Goal: Navigation & Orientation: Find specific page/section

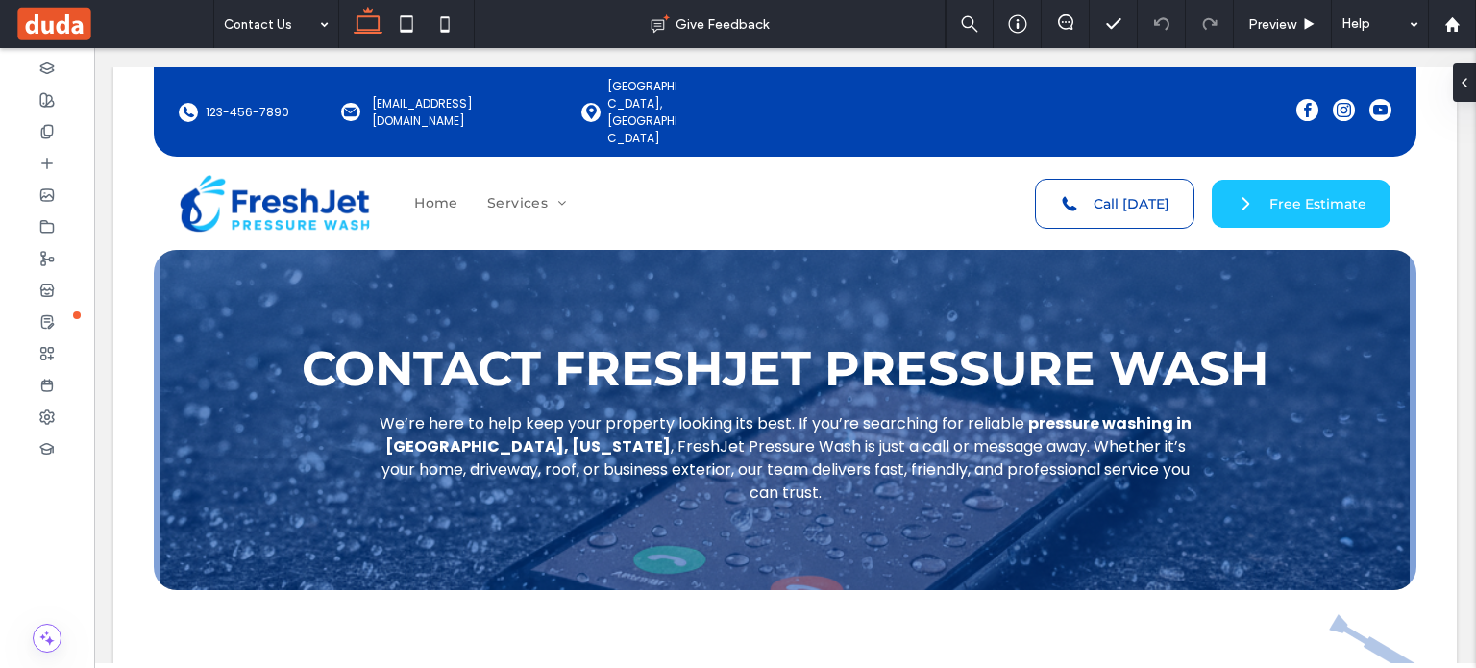
click at [81, 23] on span at bounding box center [113, 24] width 199 height 38
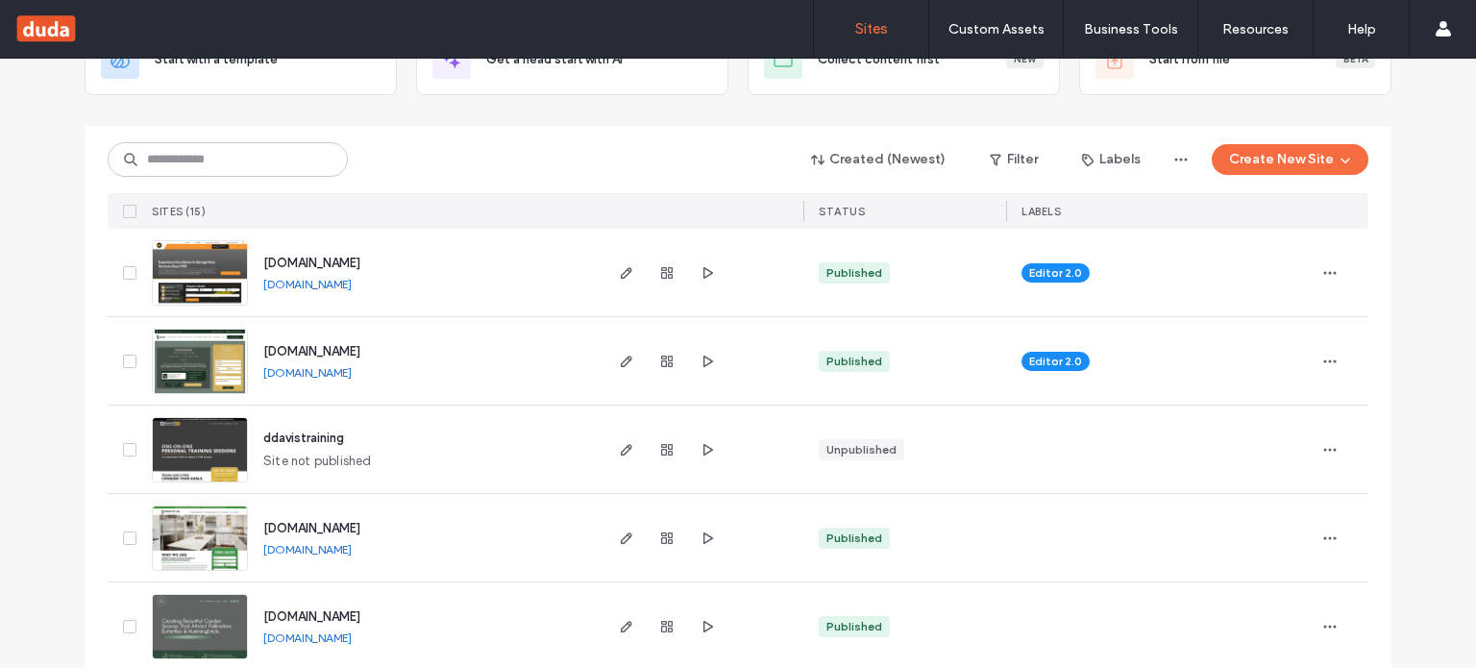
scroll to position [128, 0]
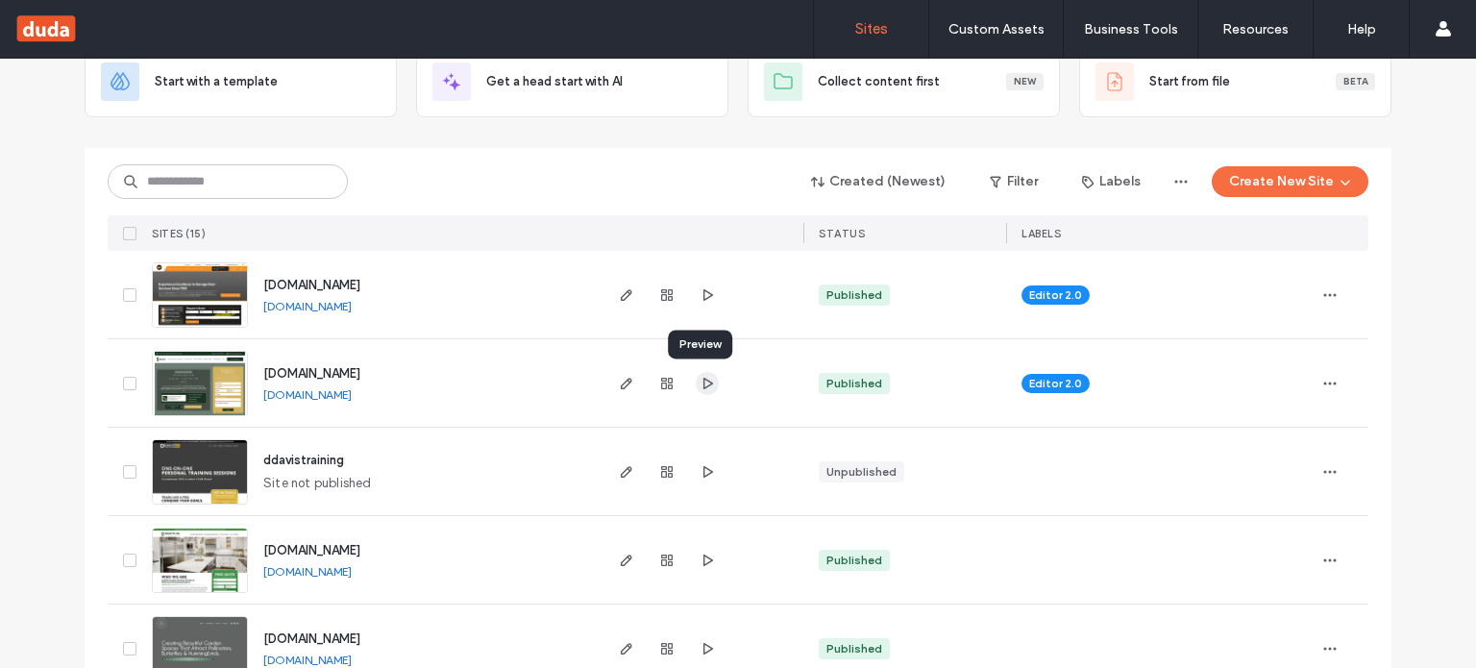
click at [699, 380] on icon "button" at bounding box center [706, 383] width 15 height 15
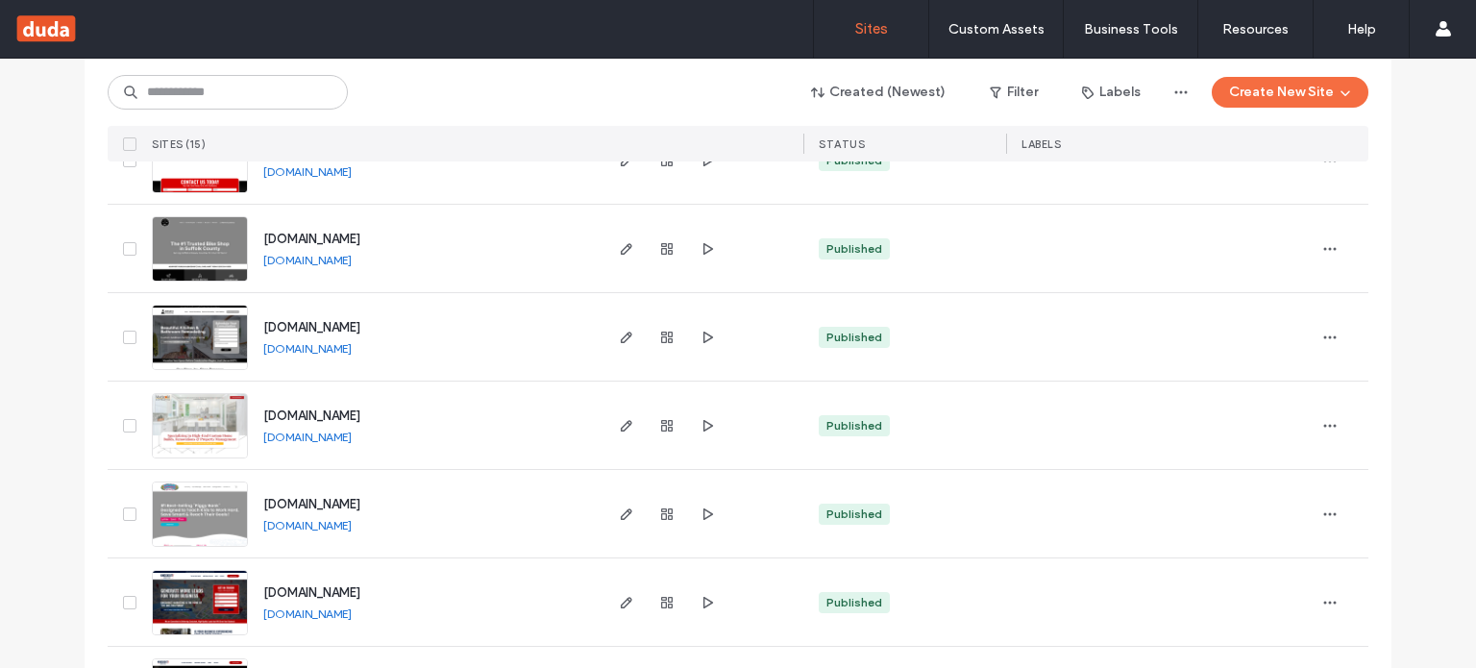
scroll to position [1059, 0]
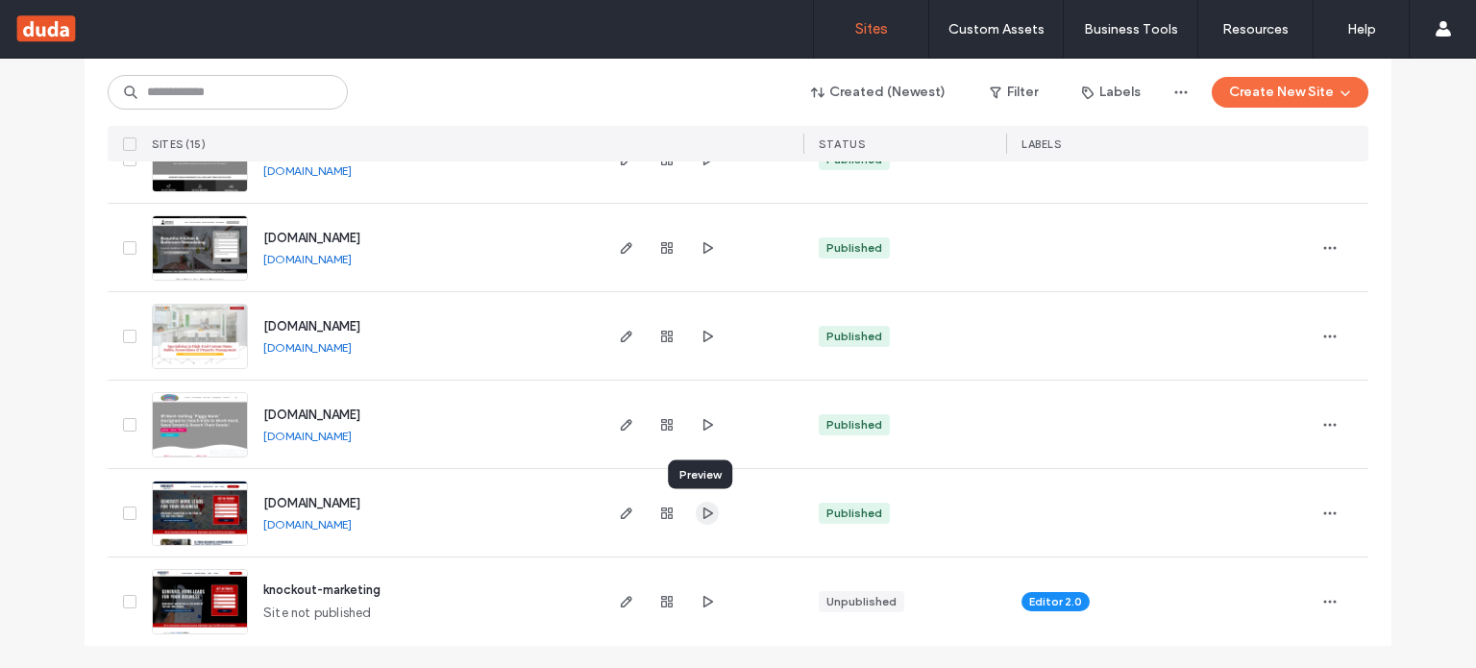
click at [699, 512] on icon "button" at bounding box center [706, 512] width 15 height 15
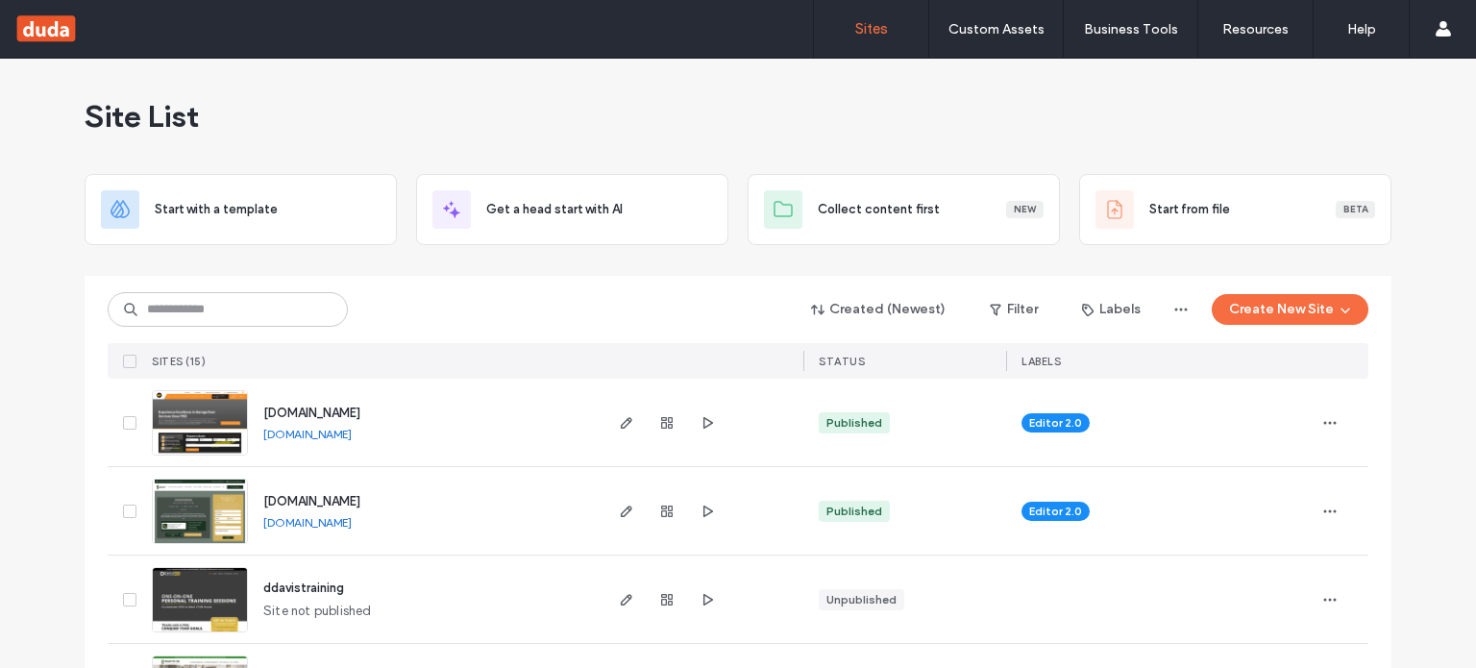
scroll to position [0, 0]
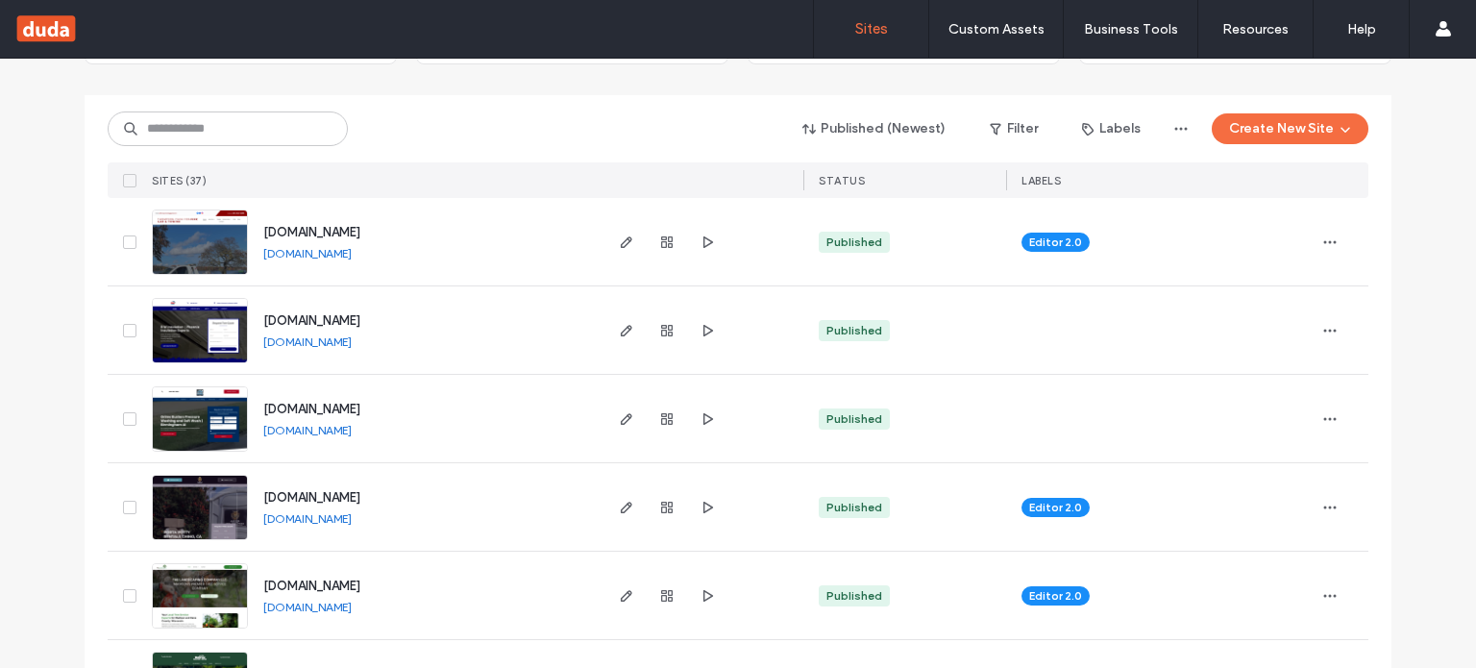
scroll to position [192, 0]
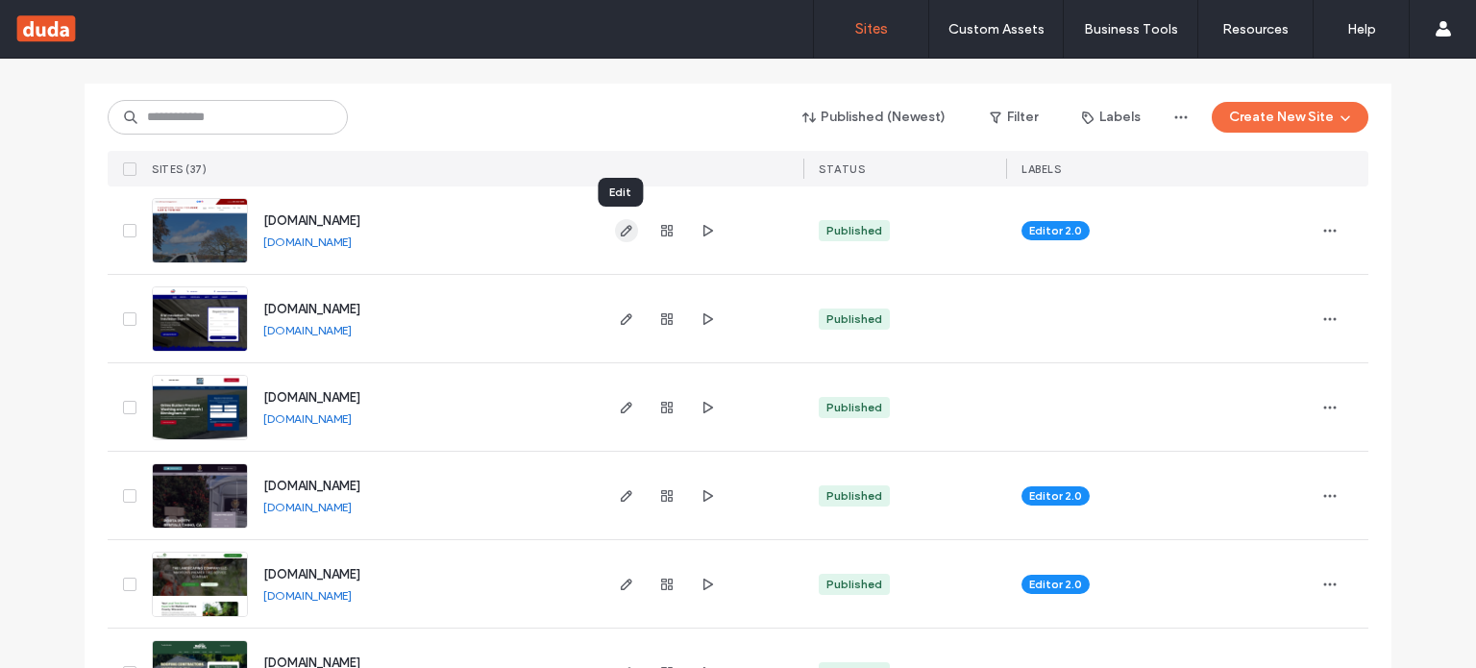
click at [623, 230] on use "button" at bounding box center [627, 231] width 12 height 12
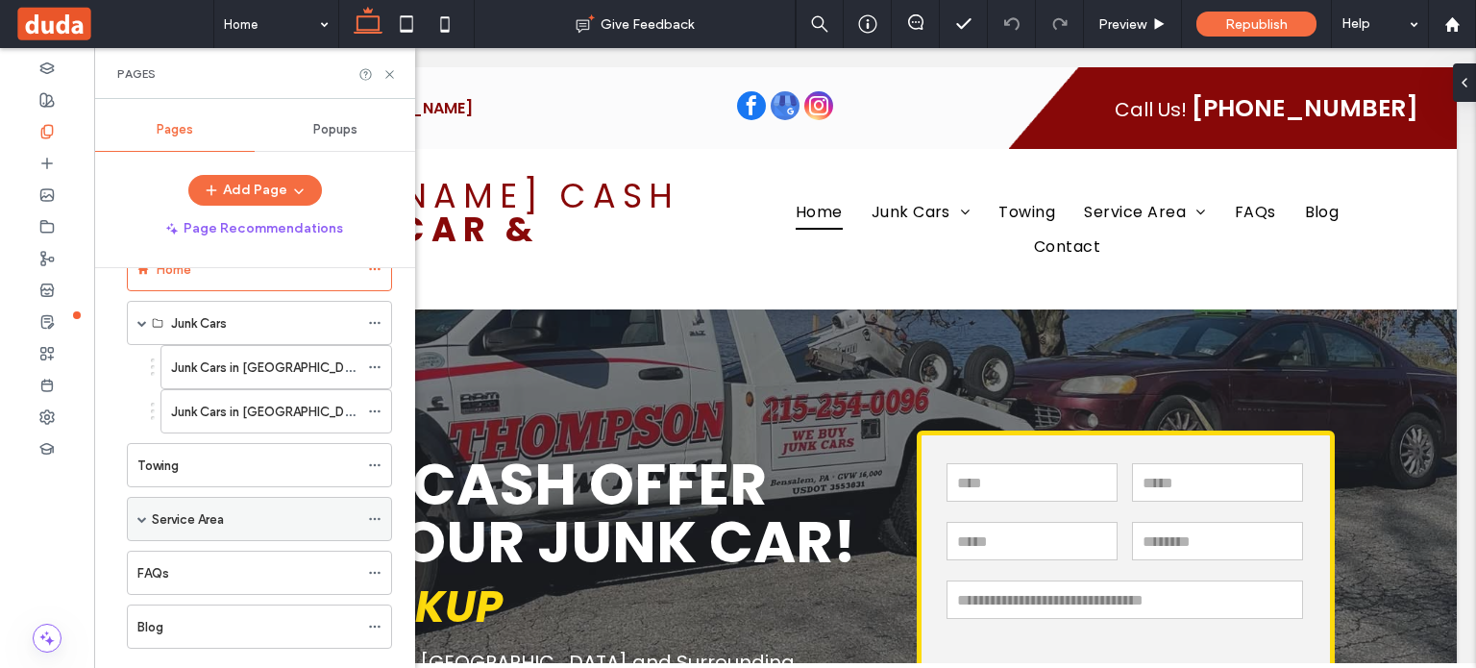
click at [148, 516] on div "Service Area" at bounding box center [259, 519] width 265 height 44
click at [138, 514] on span at bounding box center [142, 519] width 10 height 10
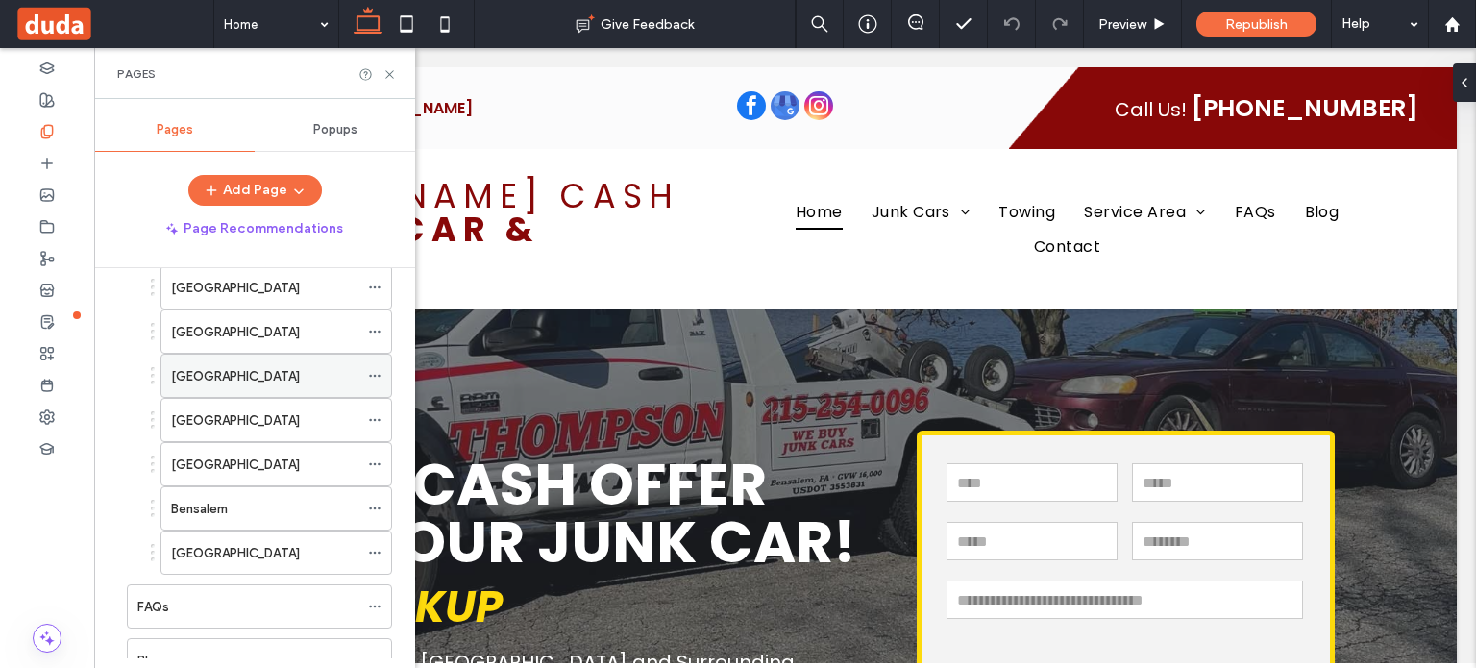
scroll to position [438, 0]
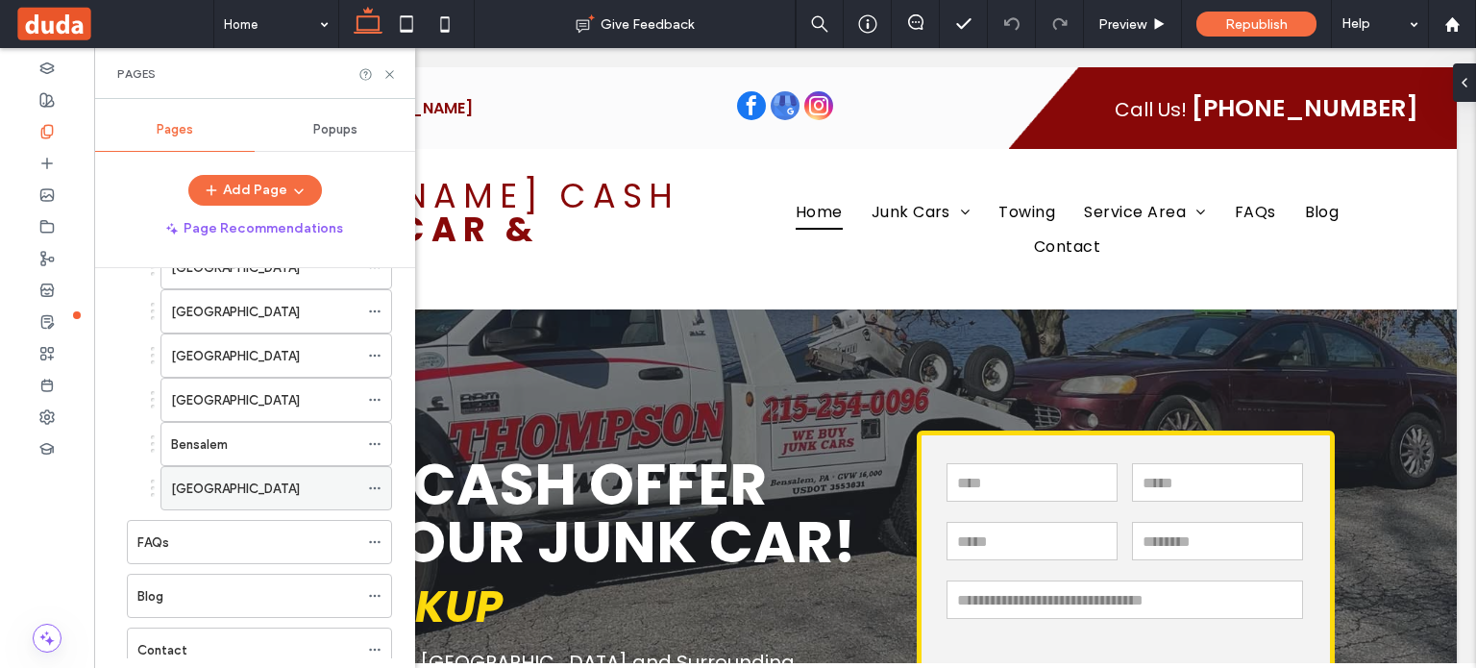
click at [223, 487] on label "Churchville" at bounding box center [235, 489] width 129 height 34
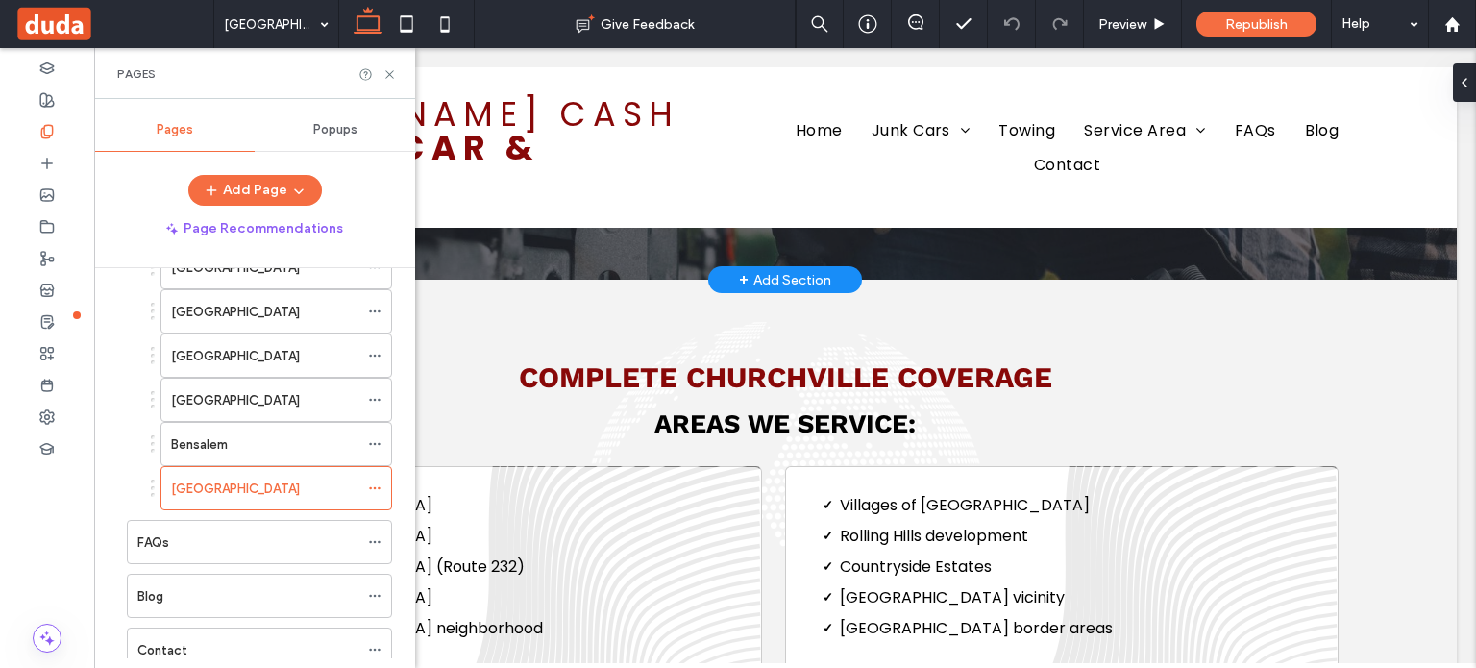
scroll to position [1537, 0]
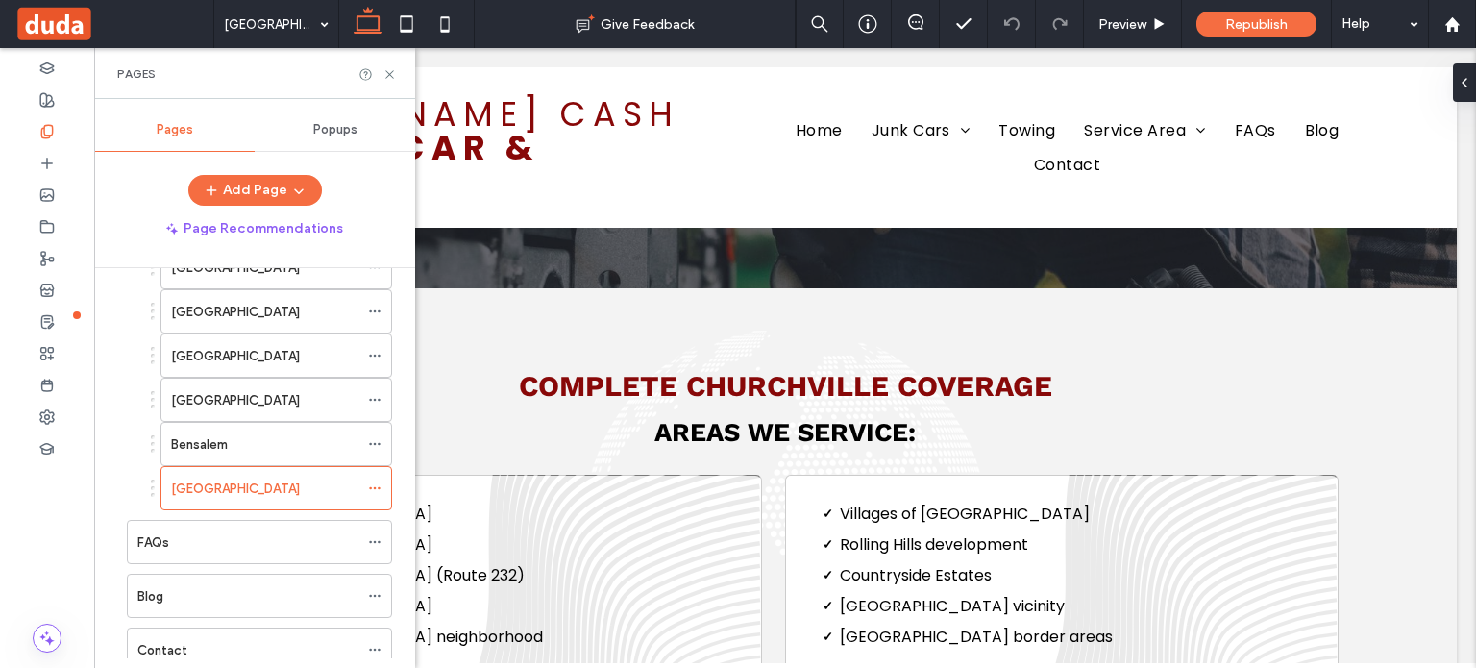
click at [387, 63] on div "Pages" at bounding box center [254, 73] width 321 height 51
click at [387, 70] on icon at bounding box center [389, 74] width 14 height 14
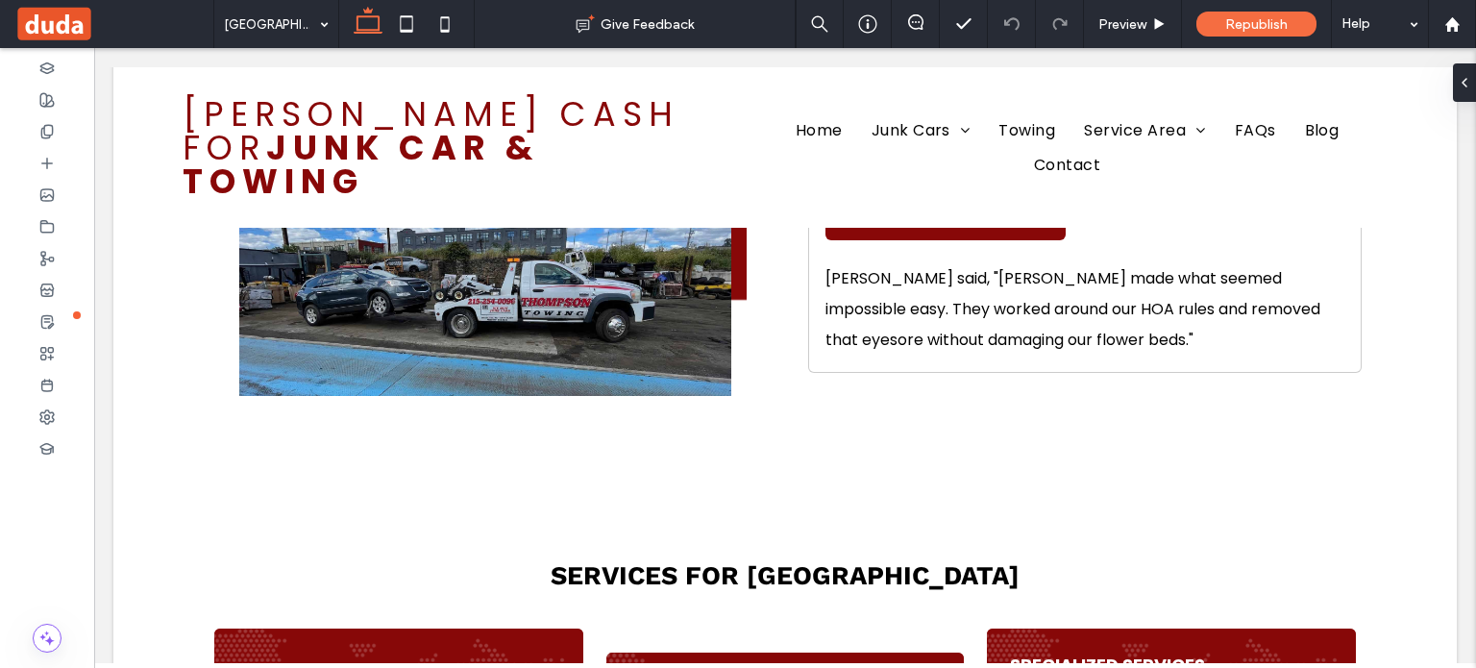
scroll to position [2434, 0]
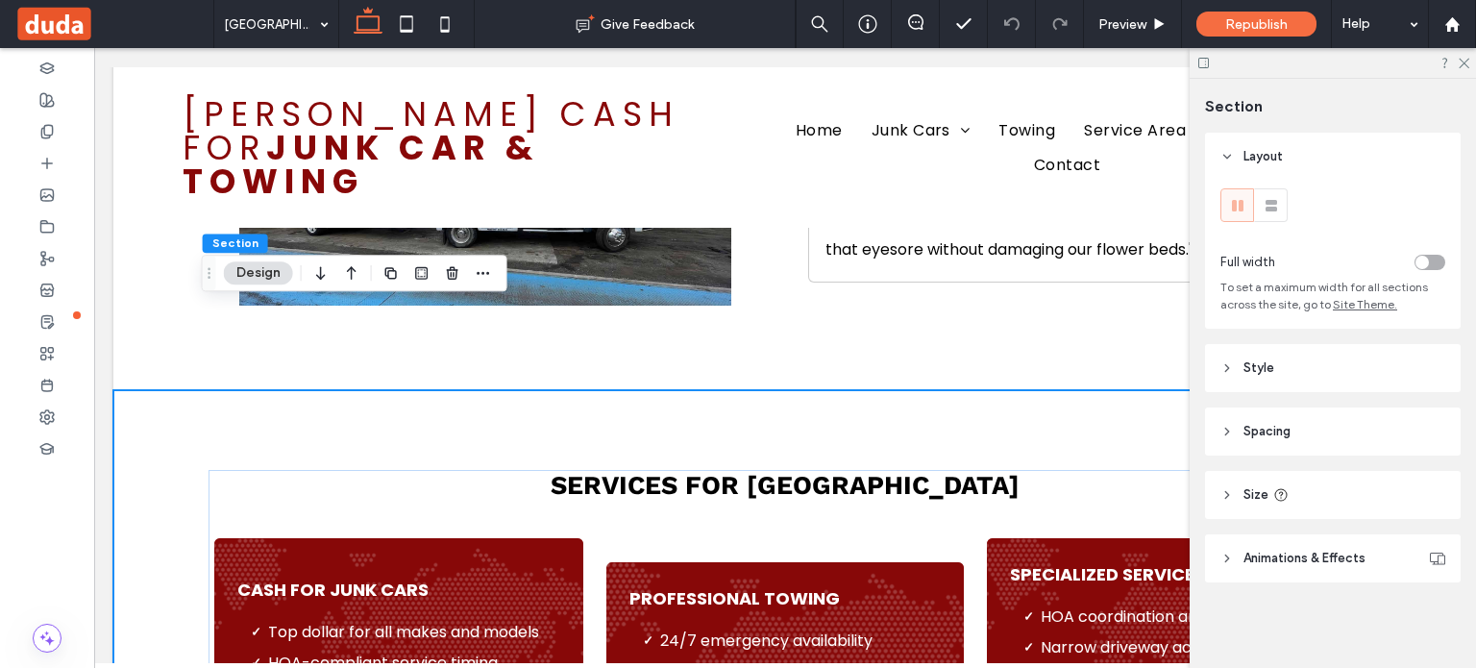
click at [1132, 390] on div "Services for Churchville Cash for Junk Cars Top dollar for all makes and models…" at bounding box center [784, 655] width 1153 height 531
click at [1233, 422] on header "Spacing" at bounding box center [1333, 431] width 256 height 48
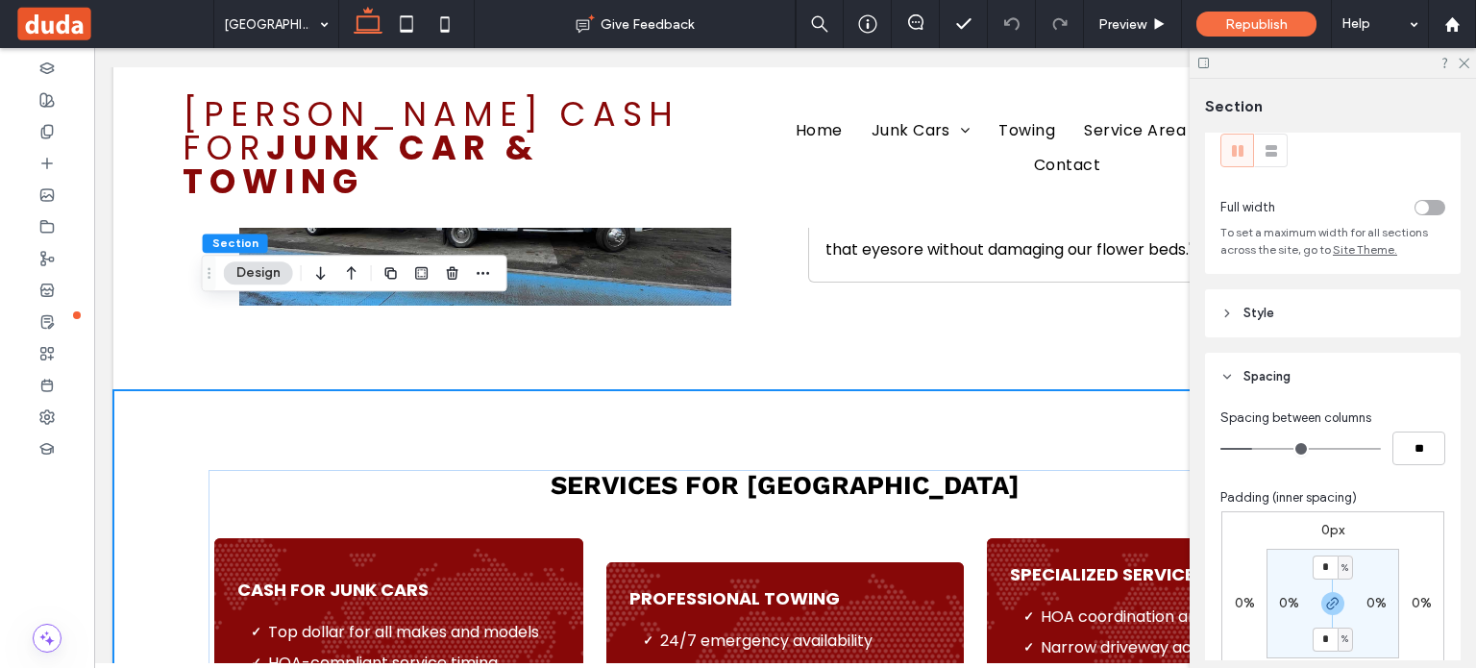
scroll to position [128, 0]
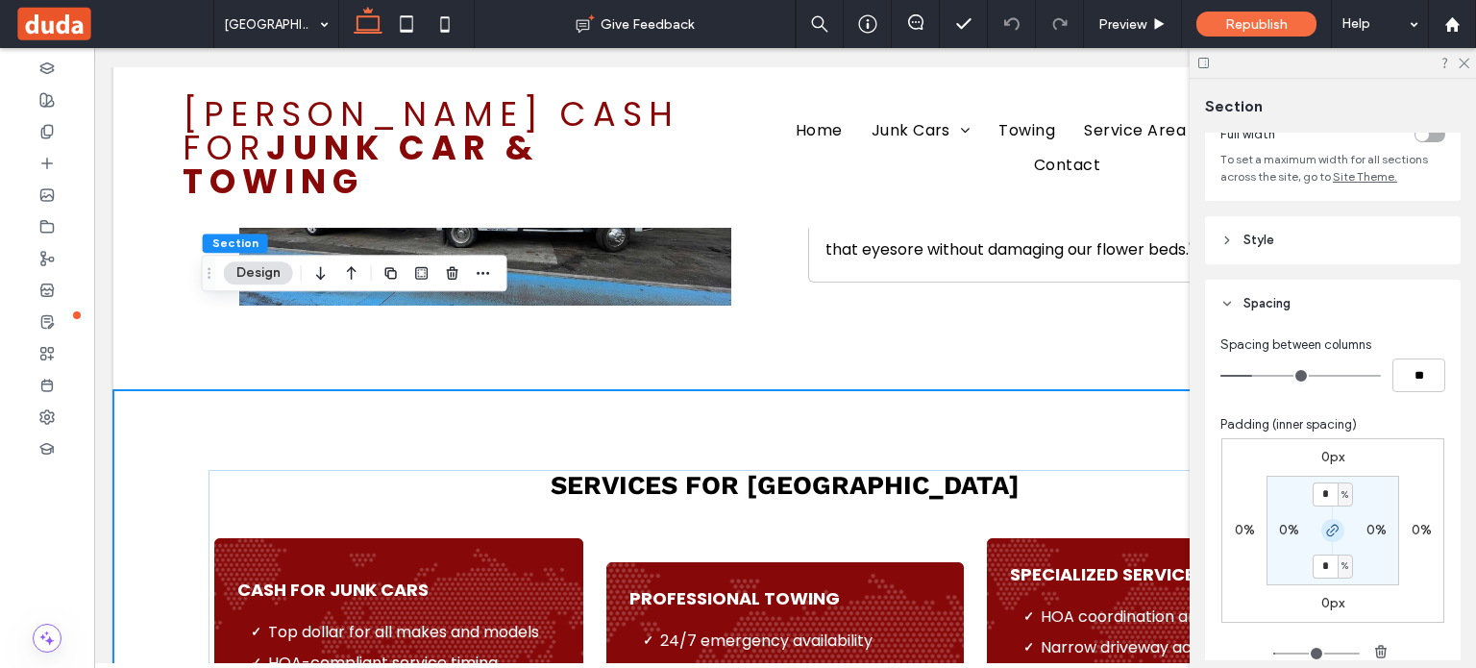
click at [1329, 529] on icon "button" at bounding box center [1332, 530] width 15 height 15
click at [1326, 501] on input "*" at bounding box center [1324, 494] width 25 height 24
type input "*"
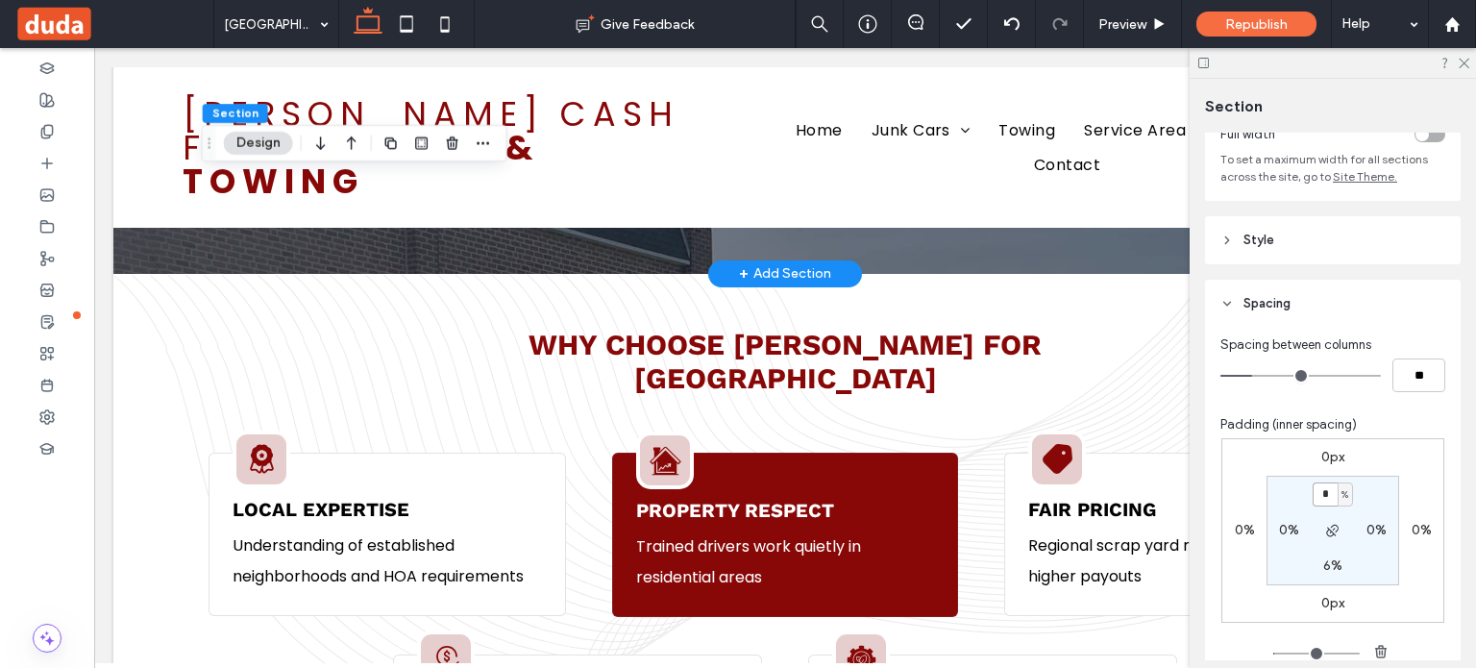
scroll to position [3907, 0]
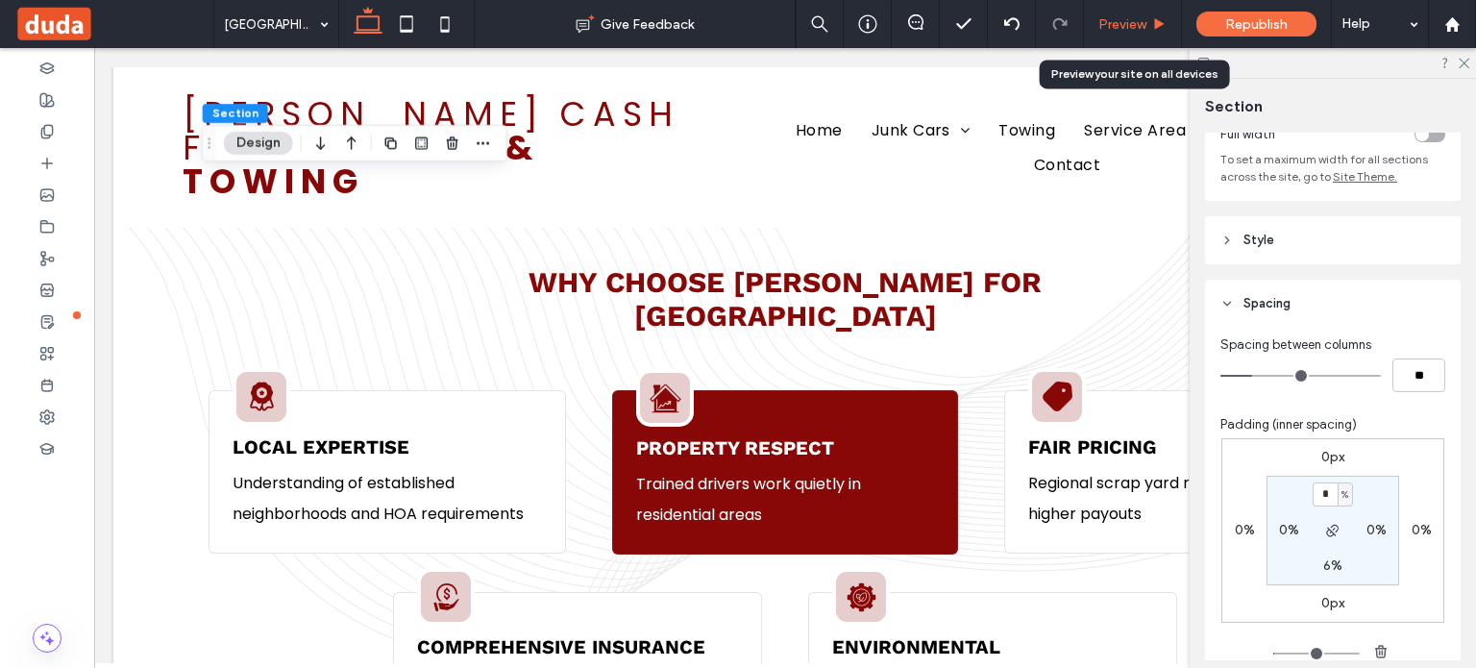
click at [1146, 23] on span "Preview" at bounding box center [1122, 24] width 48 height 16
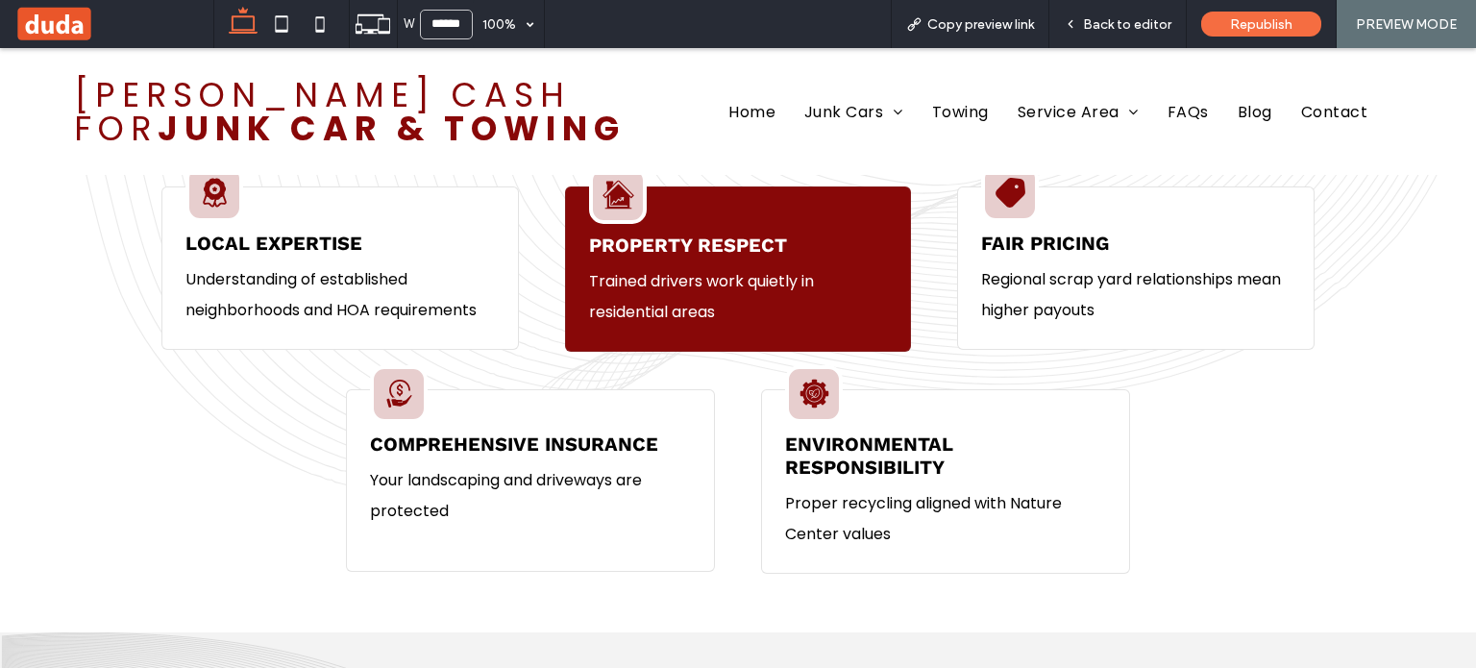
scroll to position [3995, 0]
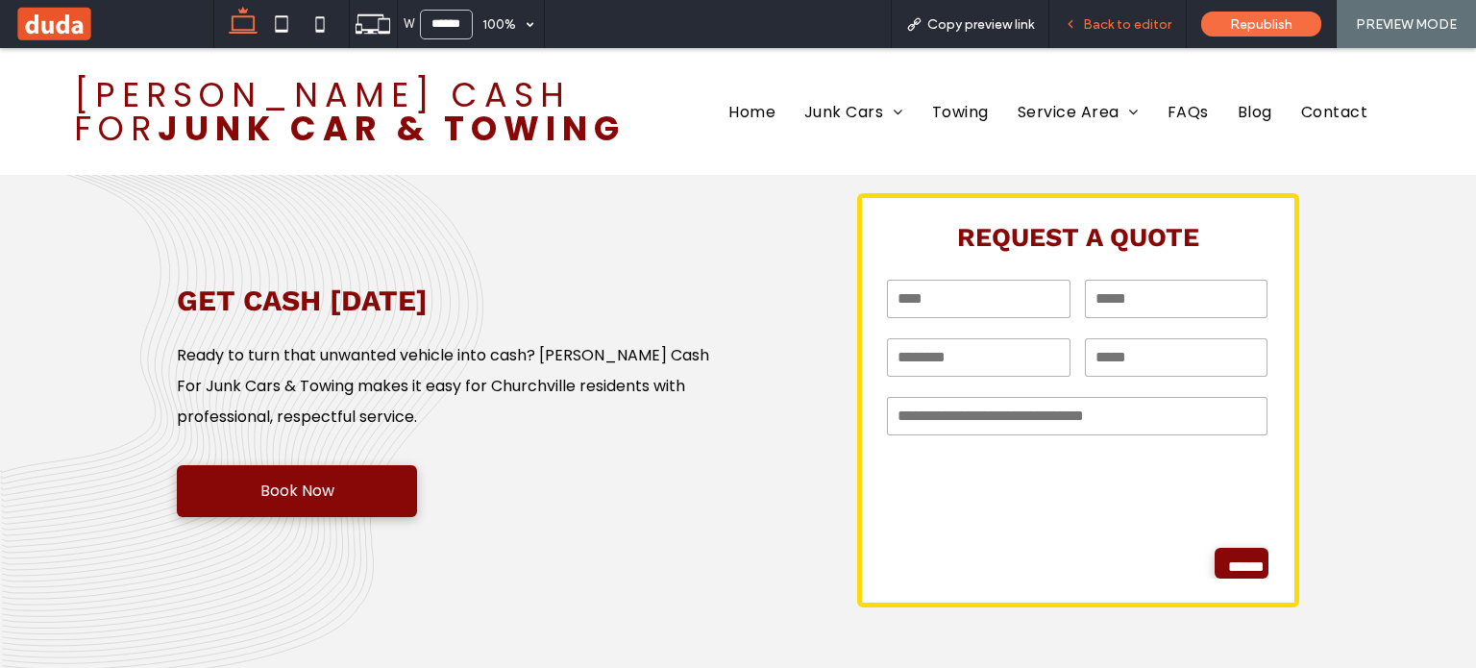
click at [1119, 23] on span "Back to editor" at bounding box center [1127, 24] width 88 height 16
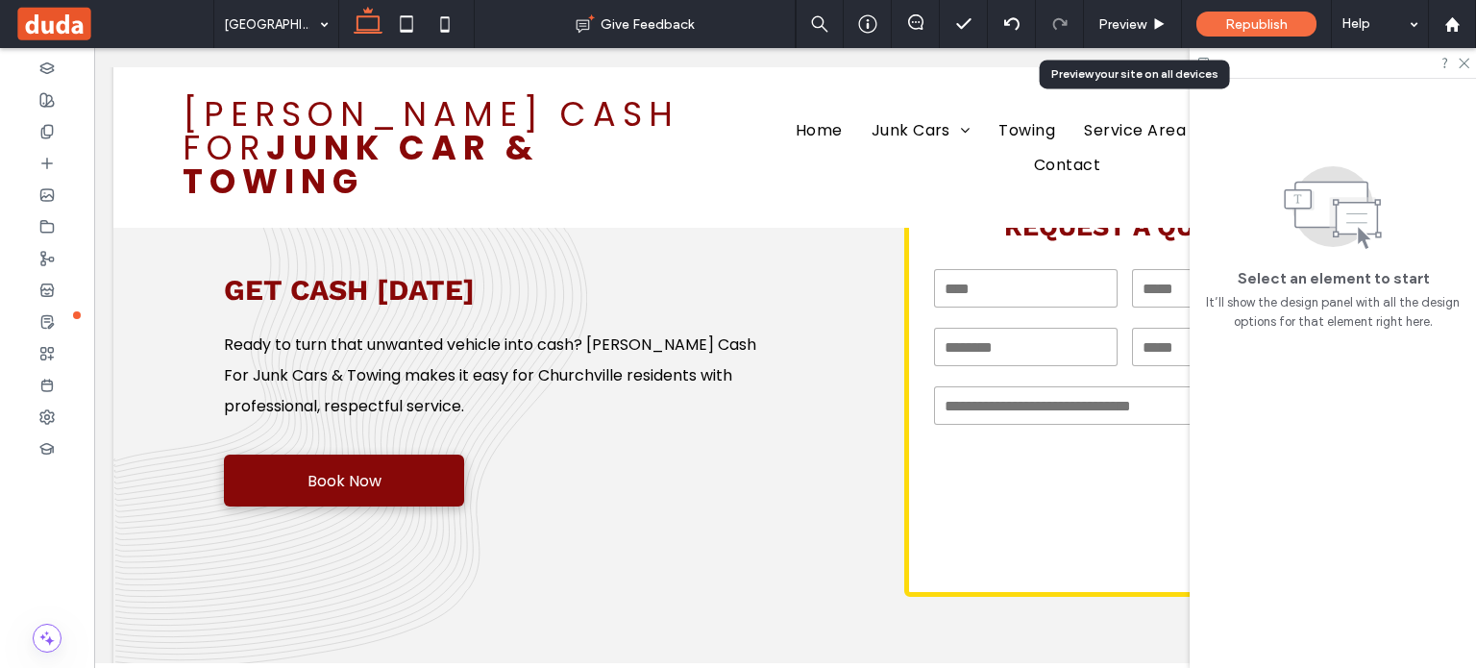
scroll to position [4626, 0]
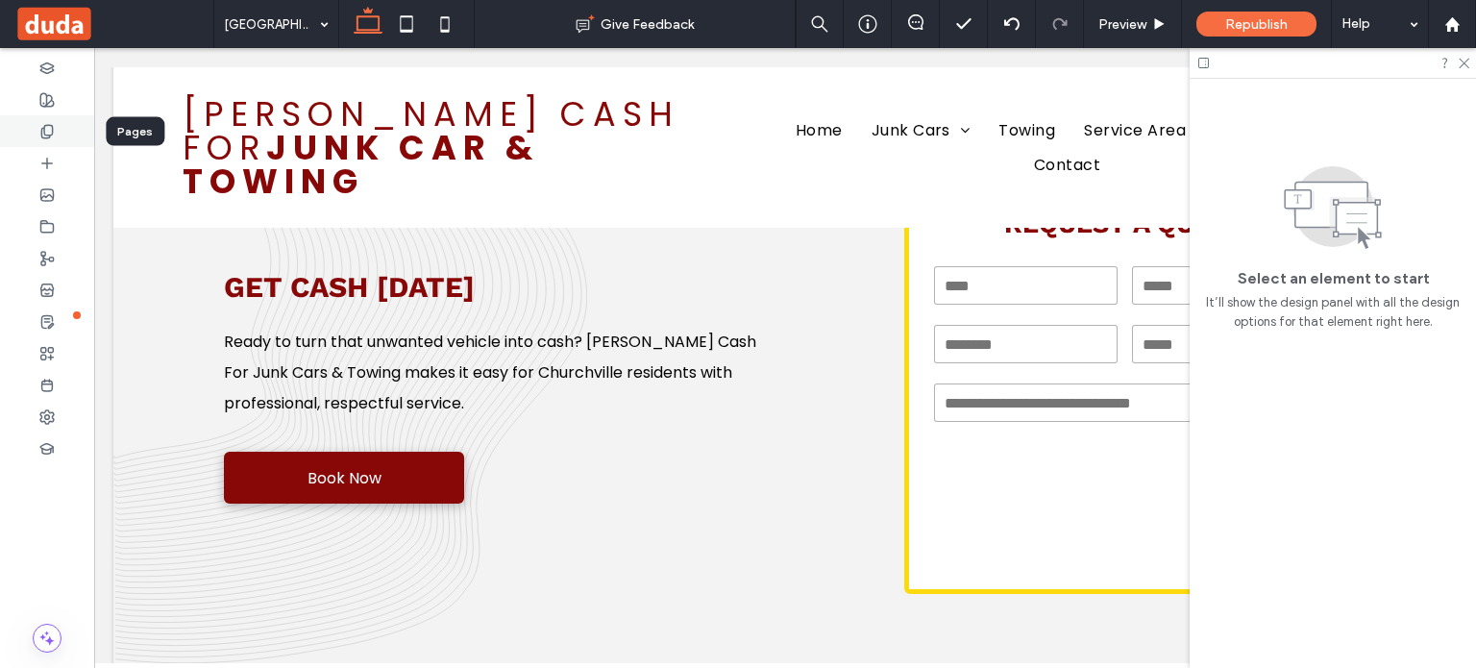
click at [40, 132] on icon at bounding box center [46, 131] width 15 height 15
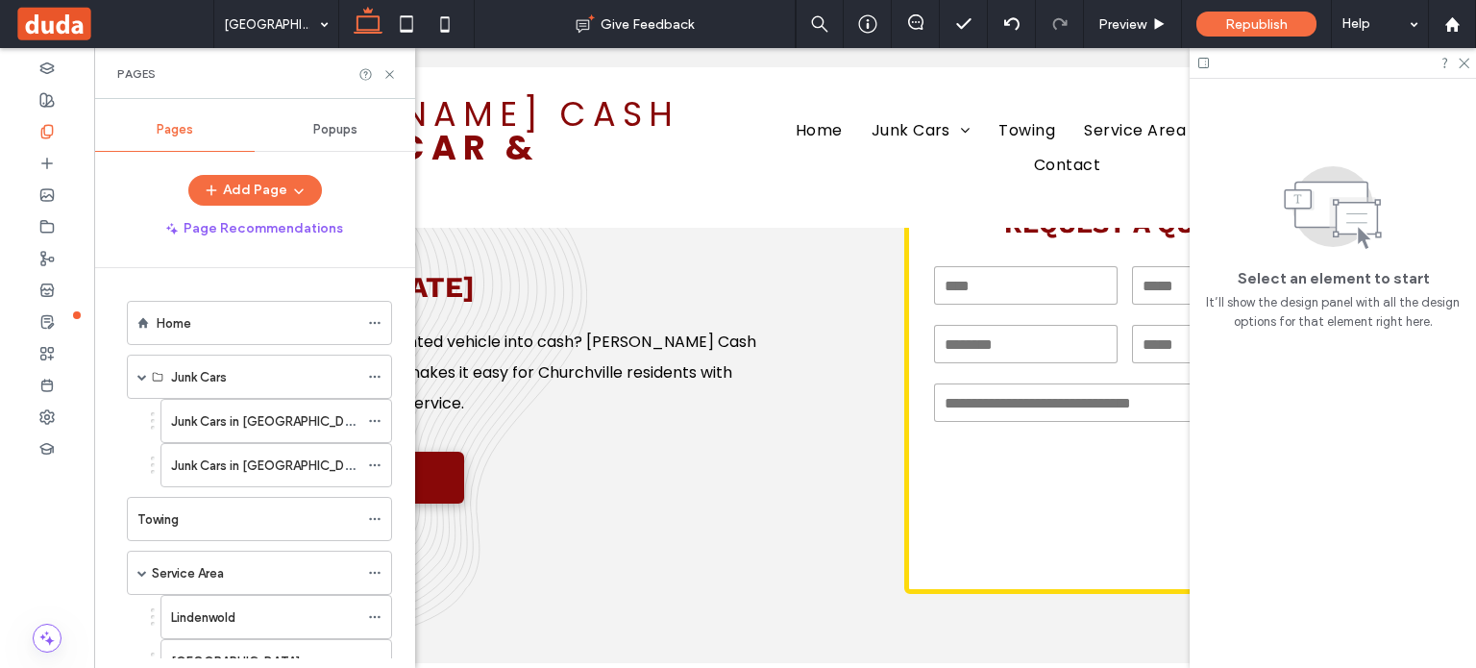
click at [48, 26] on span at bounding box center [113, 24] width 199 height 38
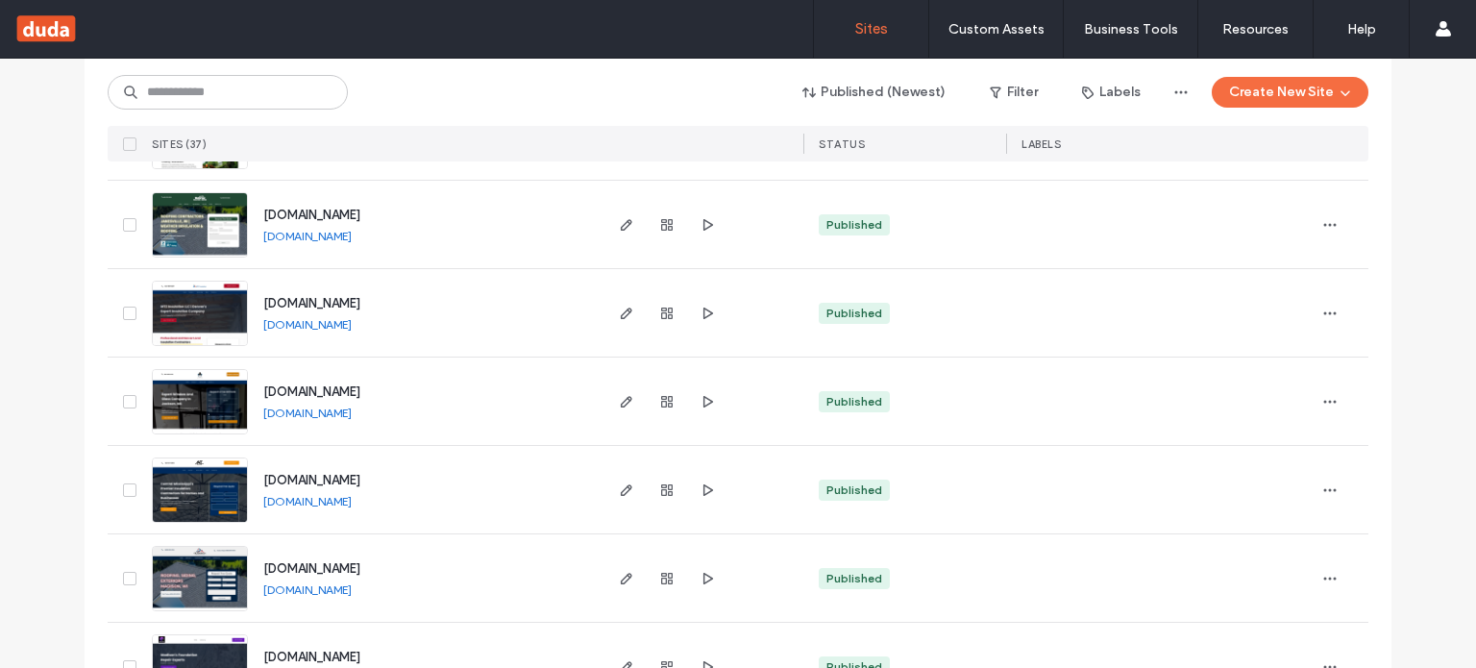
scroll to position [512, 0]
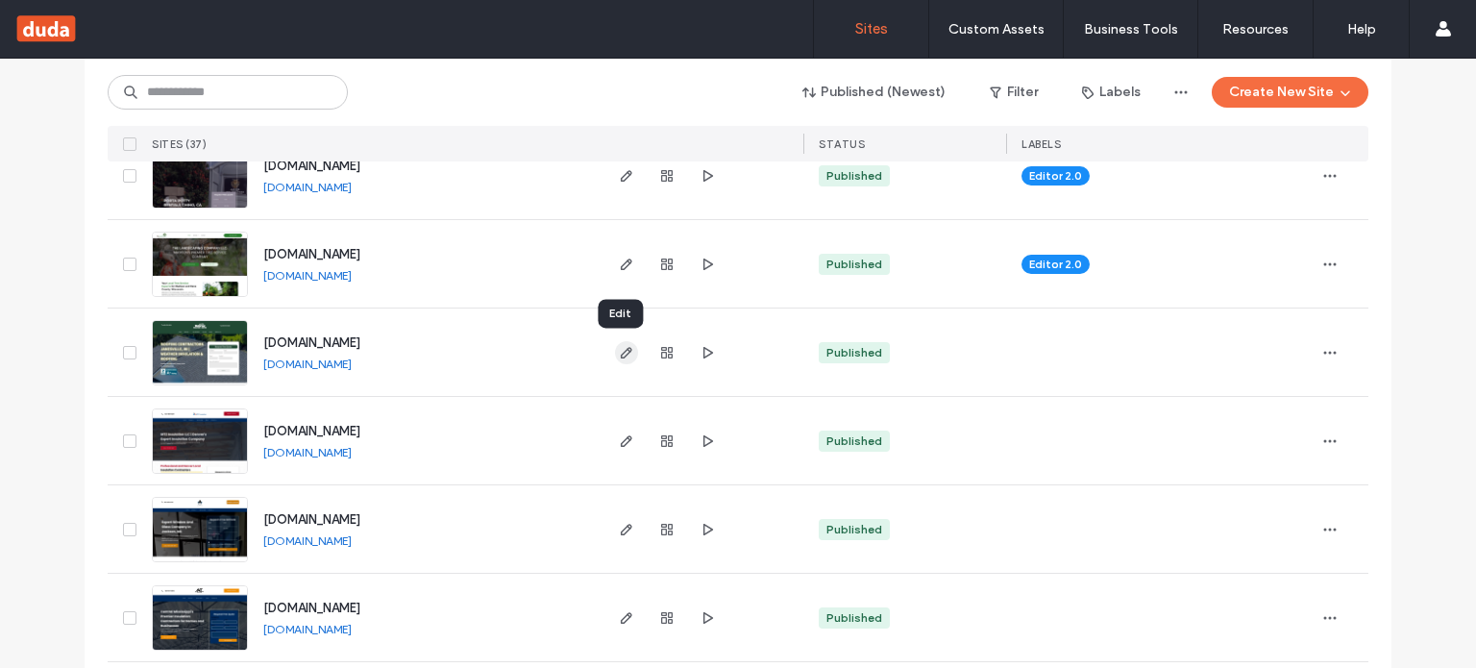
click at [621, 349] on use "button" at bounding box center [627, 353] width 12 height 12
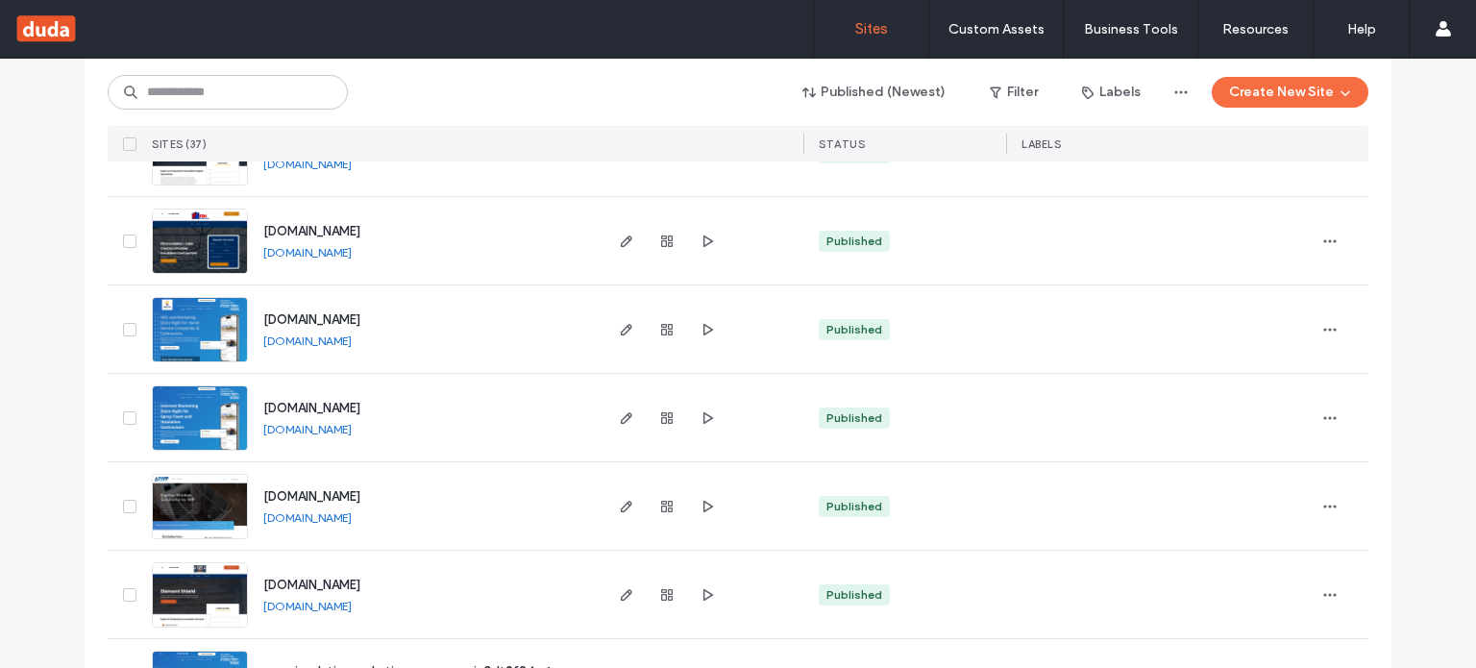
scroll to position [1153, 0]
click at [619, 601] on icon "button" at bounding box center [626, 595] width 15 height 15
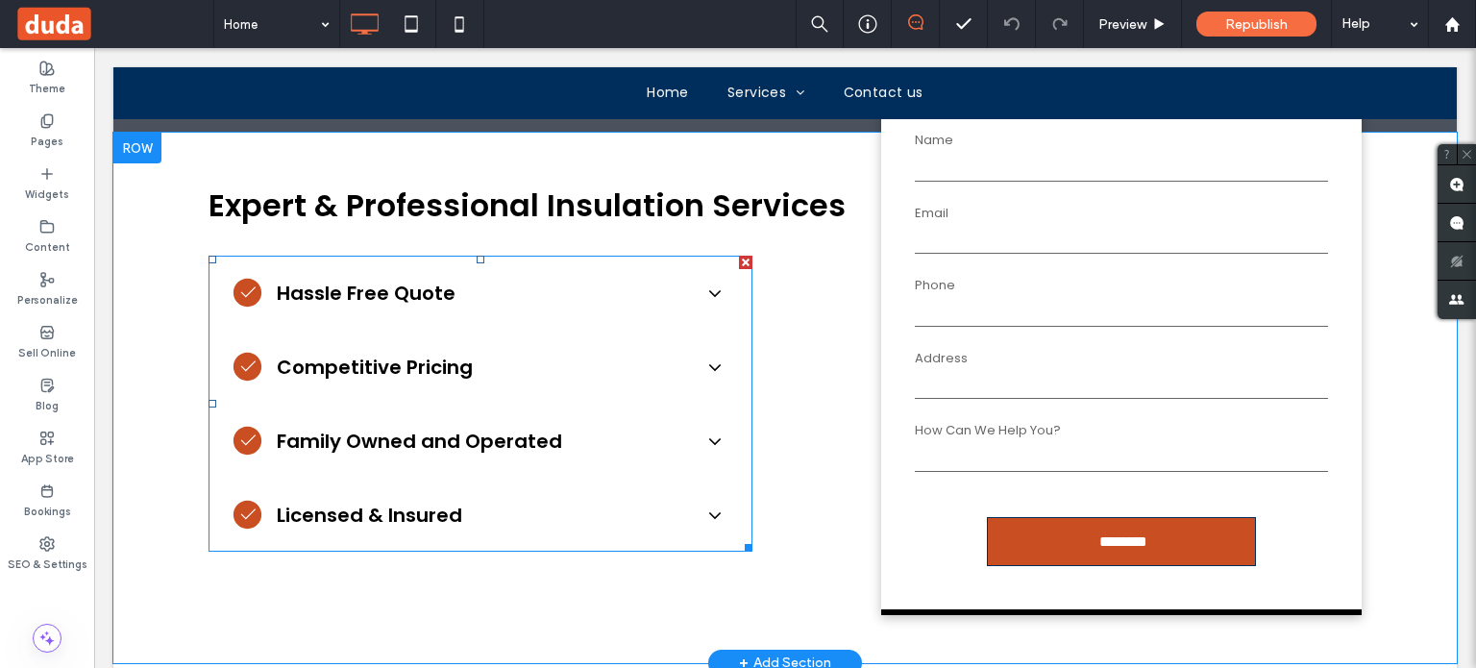
scroll to position [704, 0]
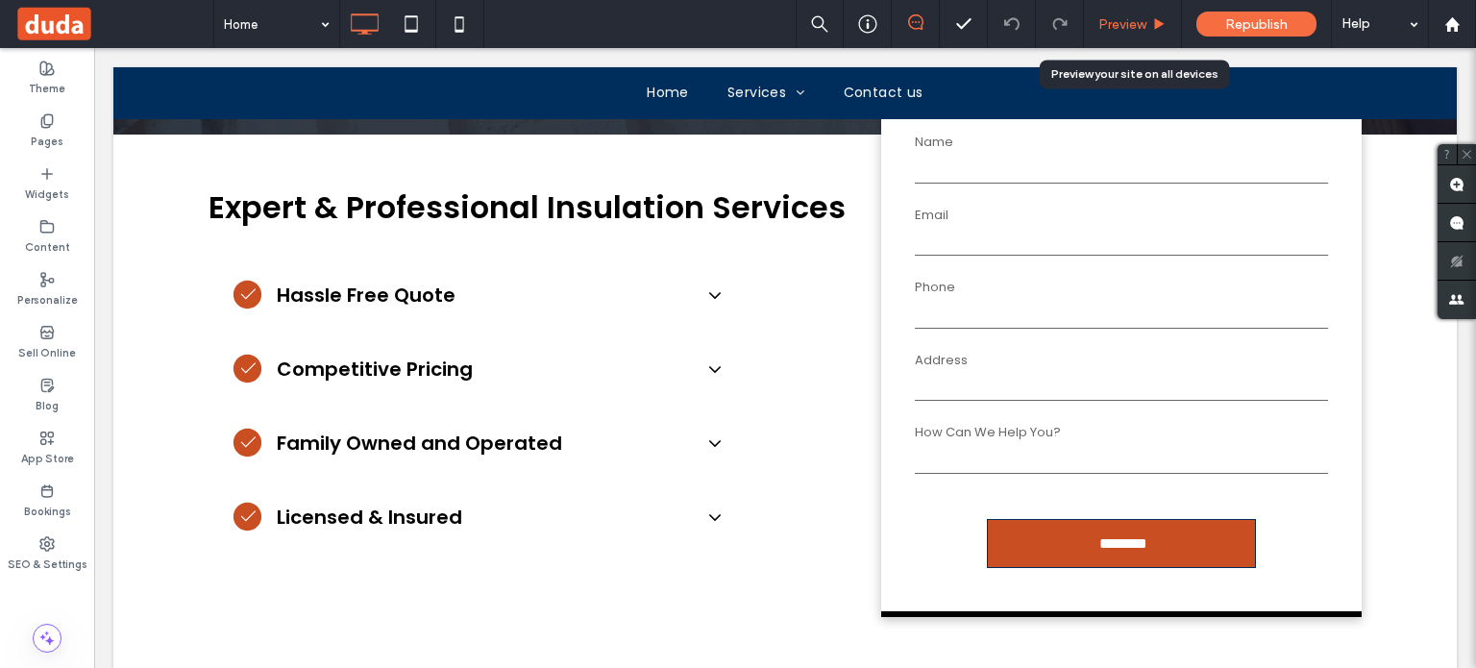
click at [1111, 30] on span "Preview" at bounding box center [1122, 24] width 48 height 16
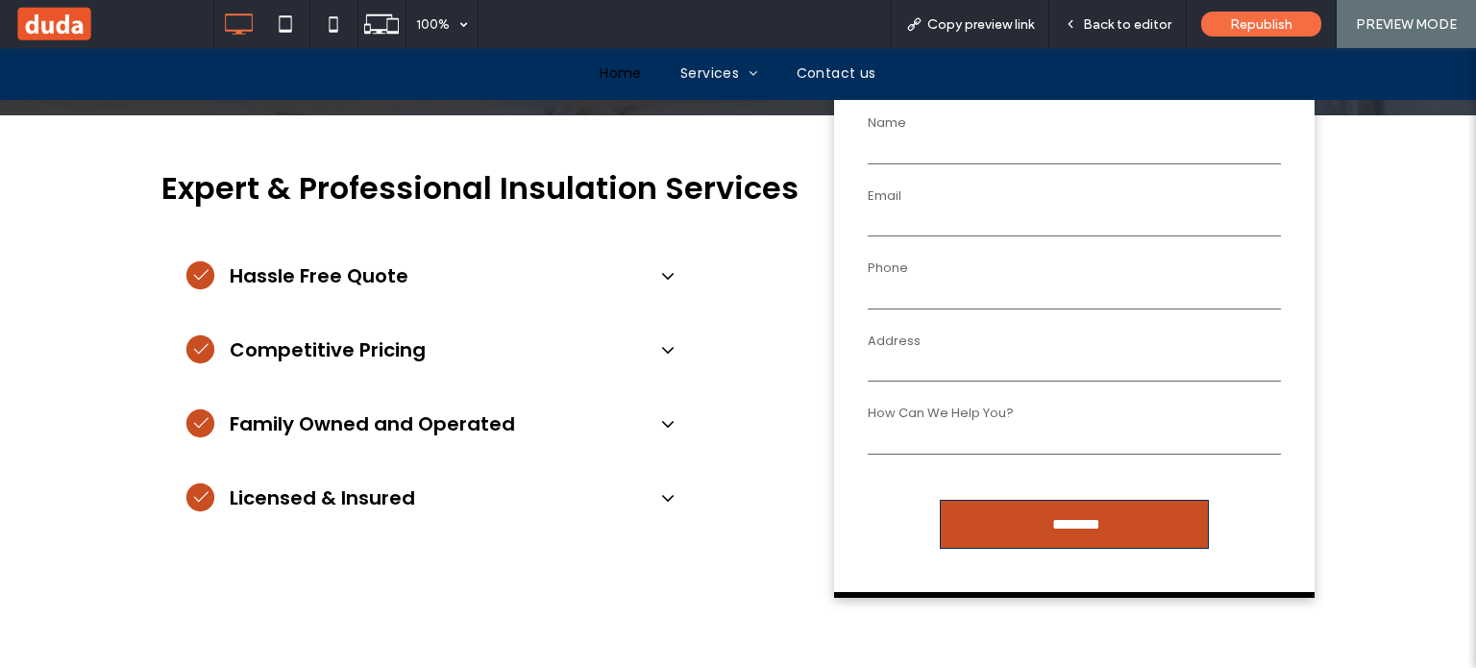
click at [660, 265] on icon at bounding box center [667, 275] width 21 height 21
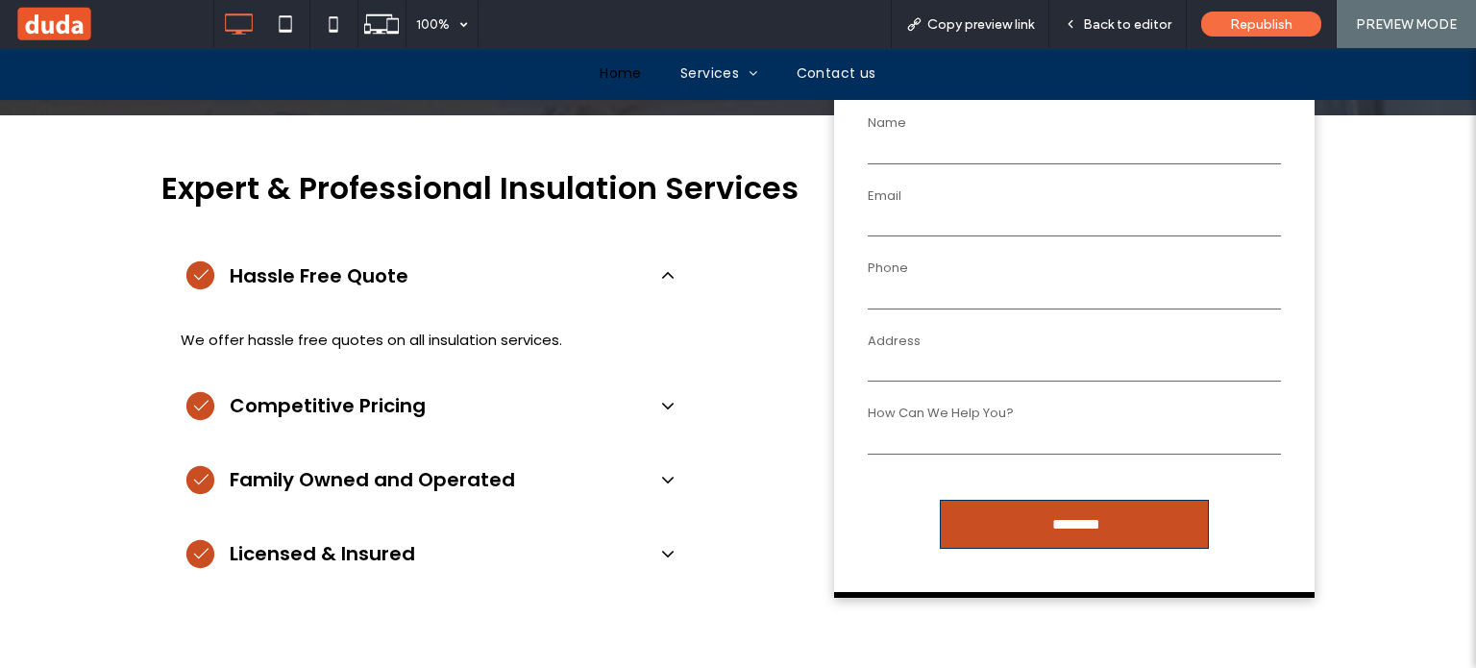
click at [665, 369] on div "Competitive Pricing" at bounding box center [433, 406] width 544 height 74
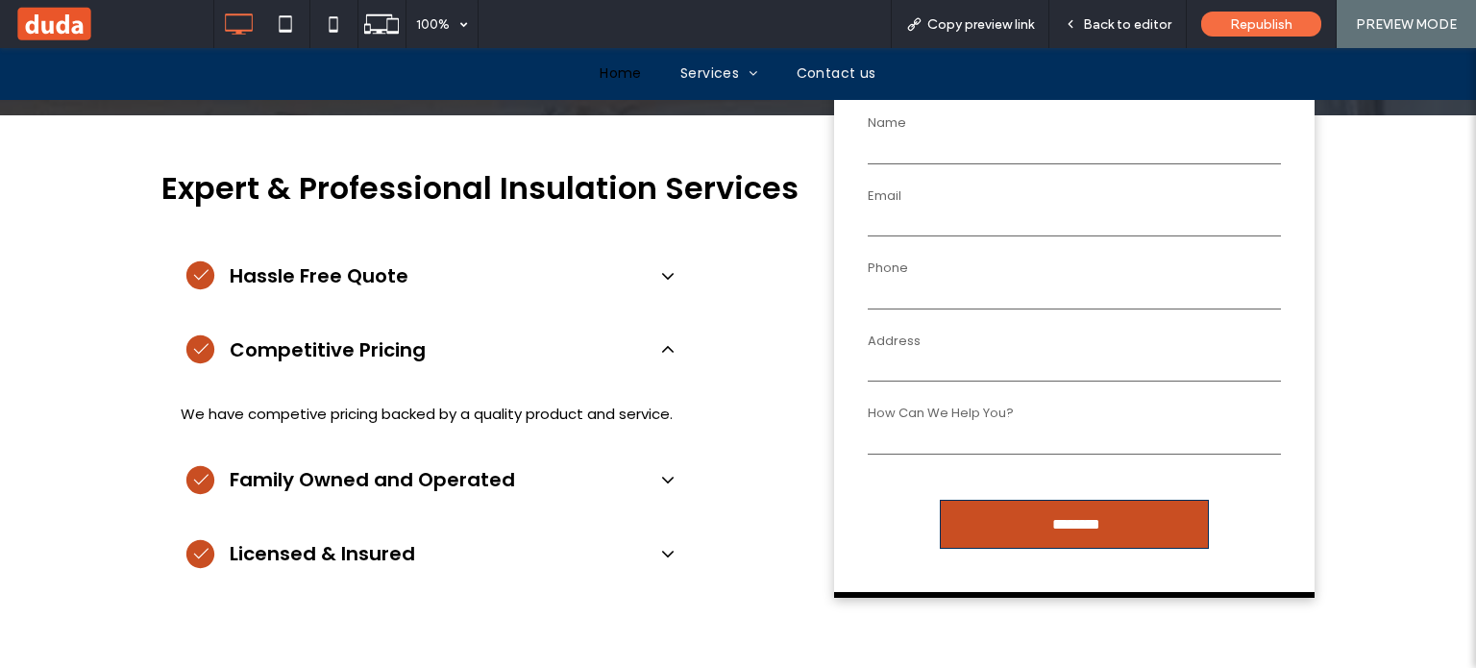
click at [666, 469] on icon at bounding box center [667, 479] width 21 height 21
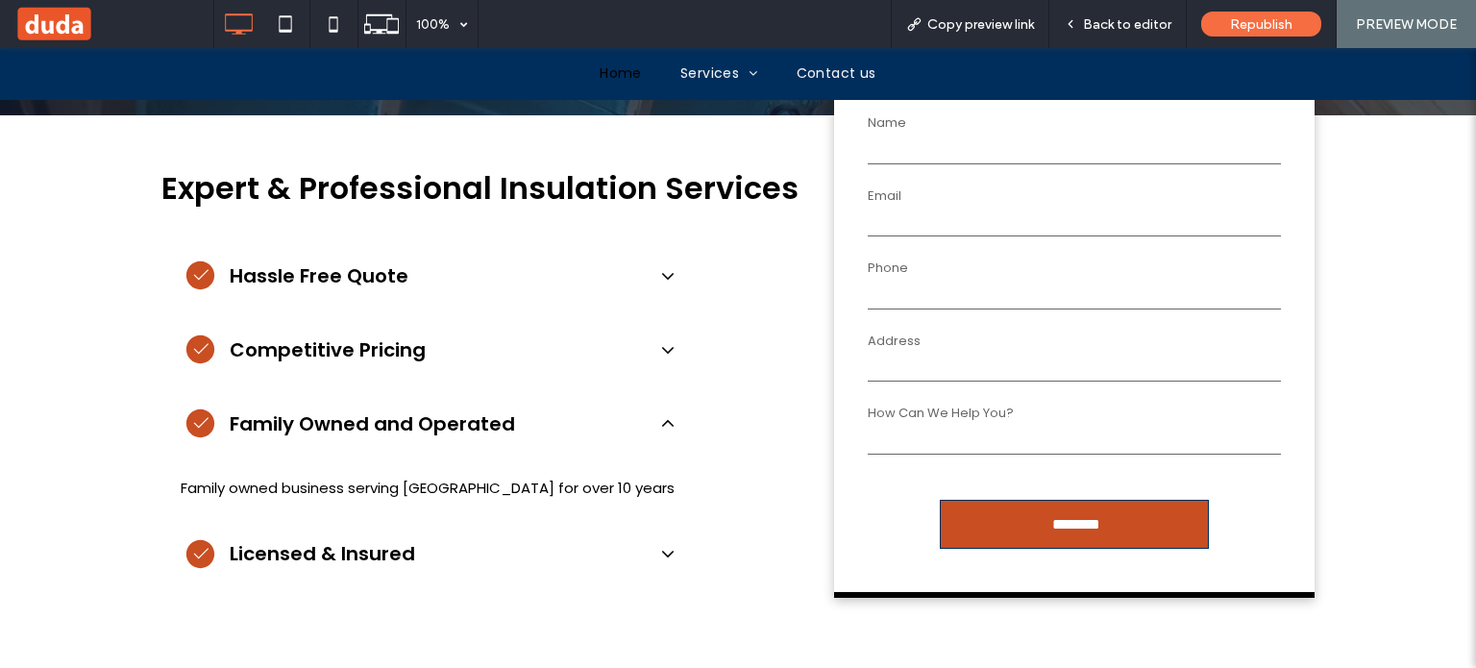
click at [657, 543] on icon at bounding box center [667, 553] width 21 height 21
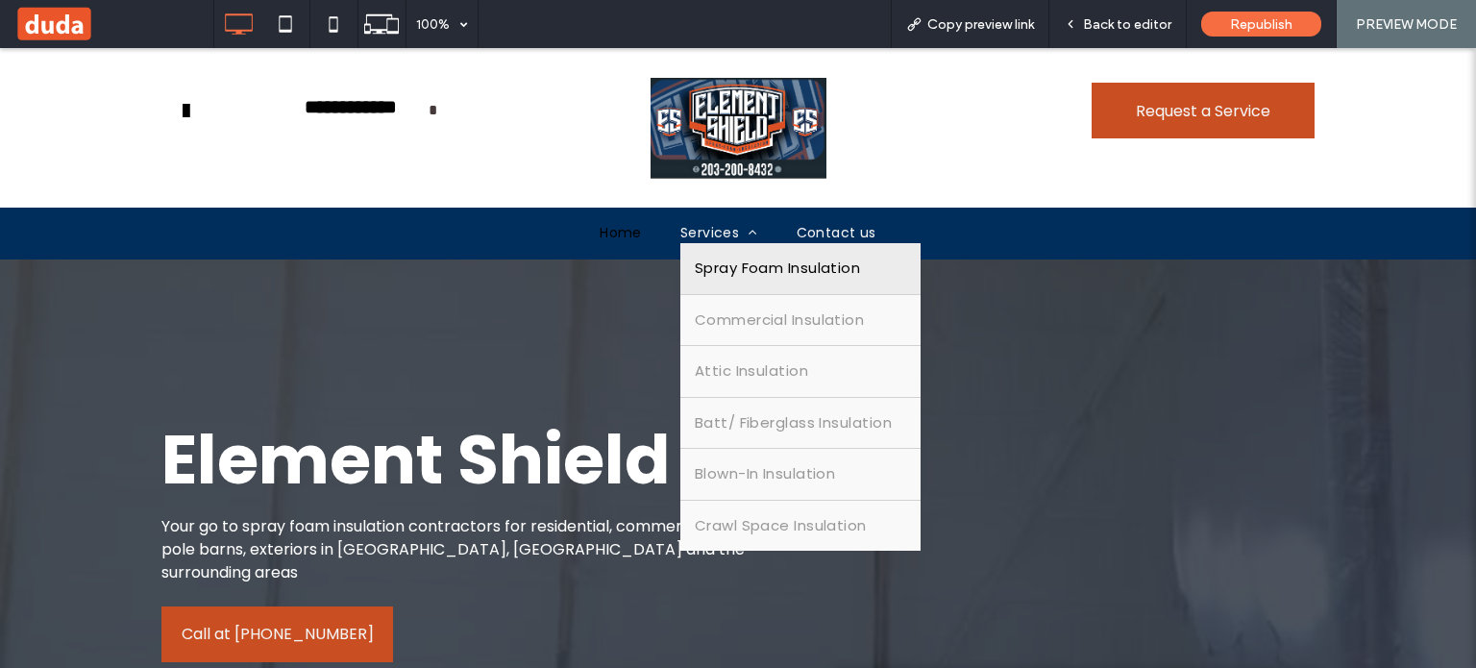
click at [748, 272] on span "Spray Foam Insulation" at bounding box center [777, 269] width 165 height 22
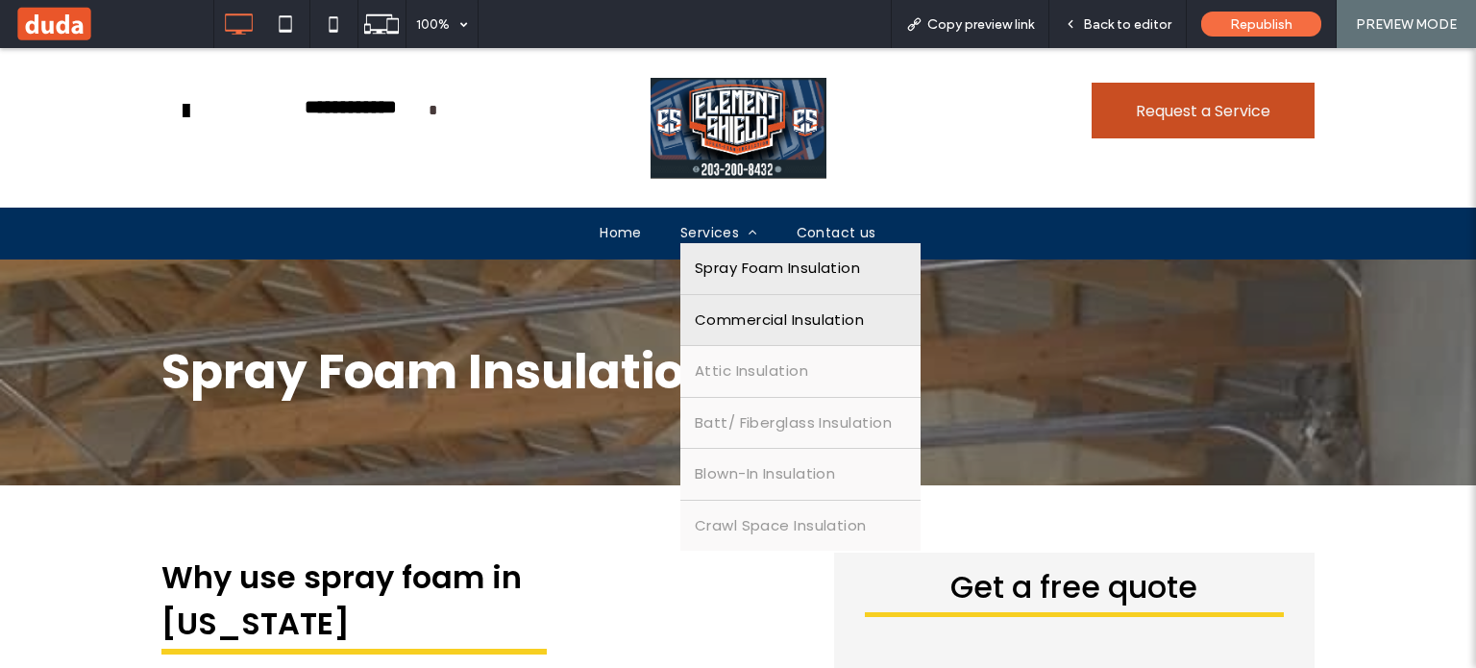
click at [744, 314] on span "Commercial Insulation" at bounding box center [779, 320] width 169 height 22
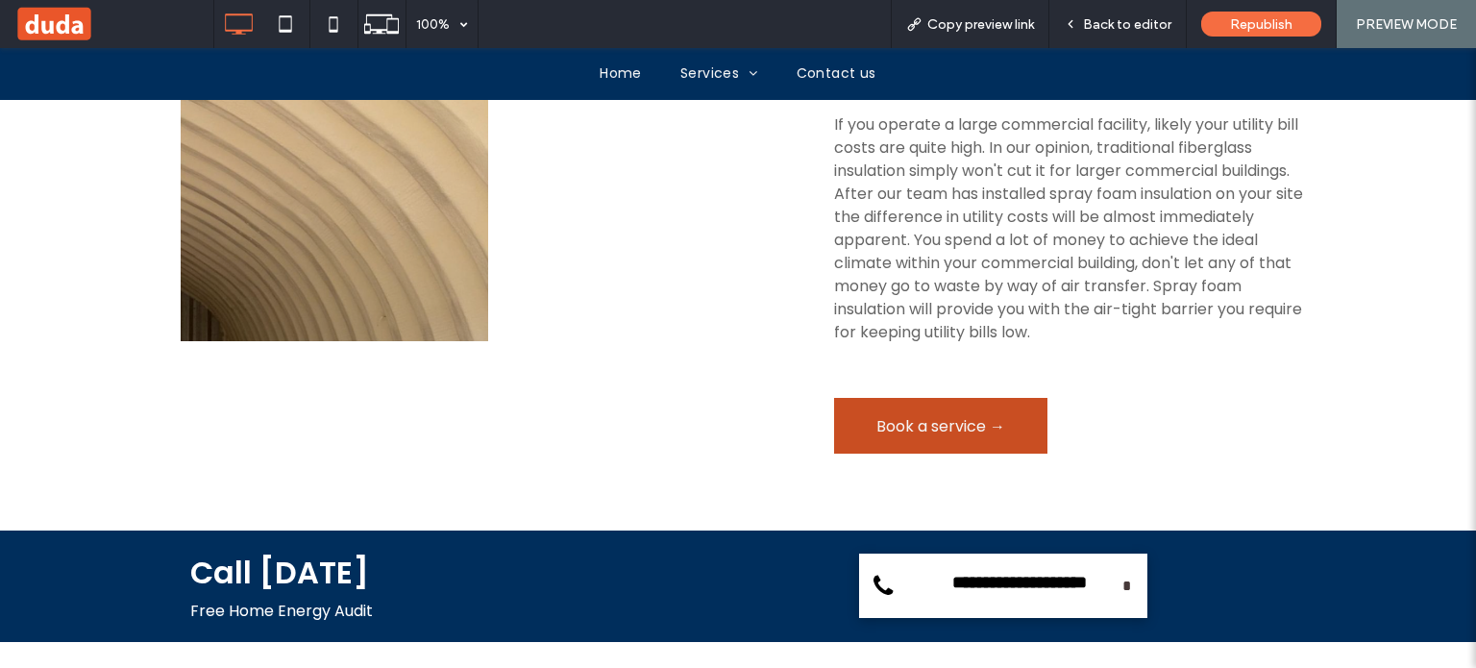
scroll to position [1409, 0]
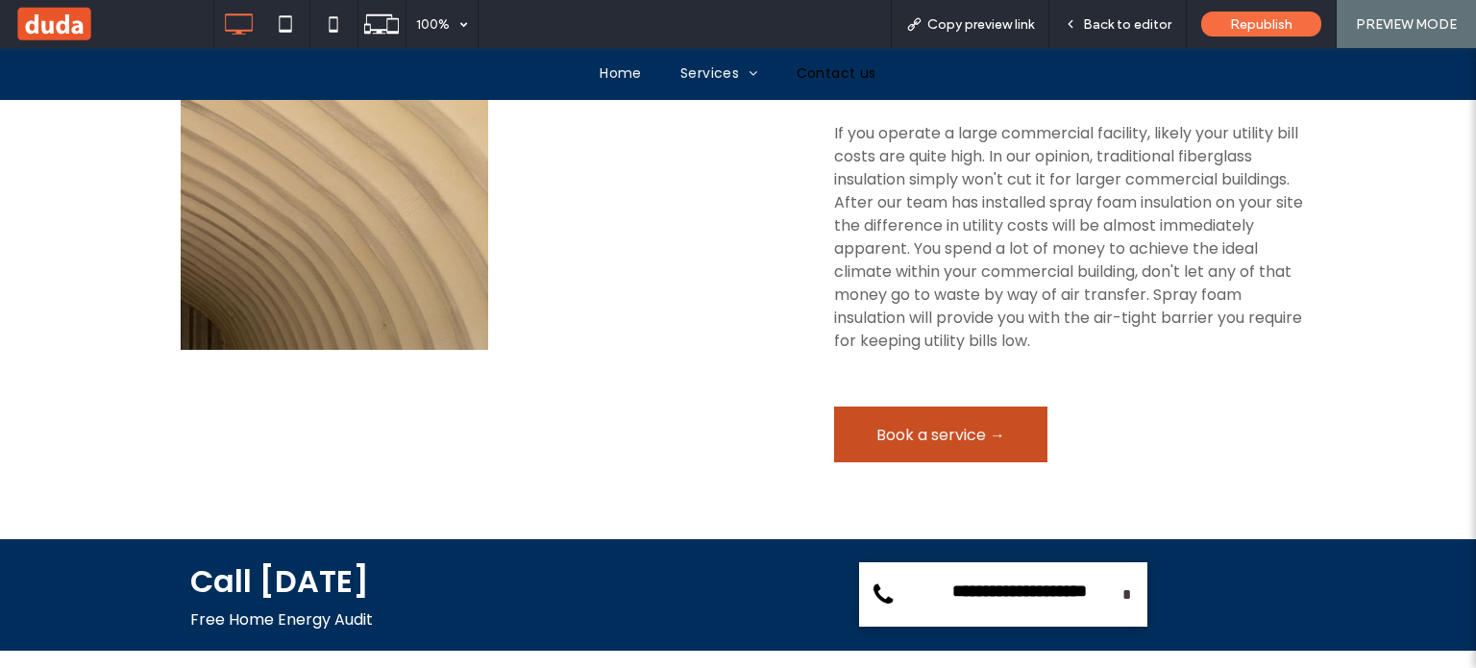
click at [819, 76] on span "Contact us" at bounding box center [837, 73] width 80 height 20
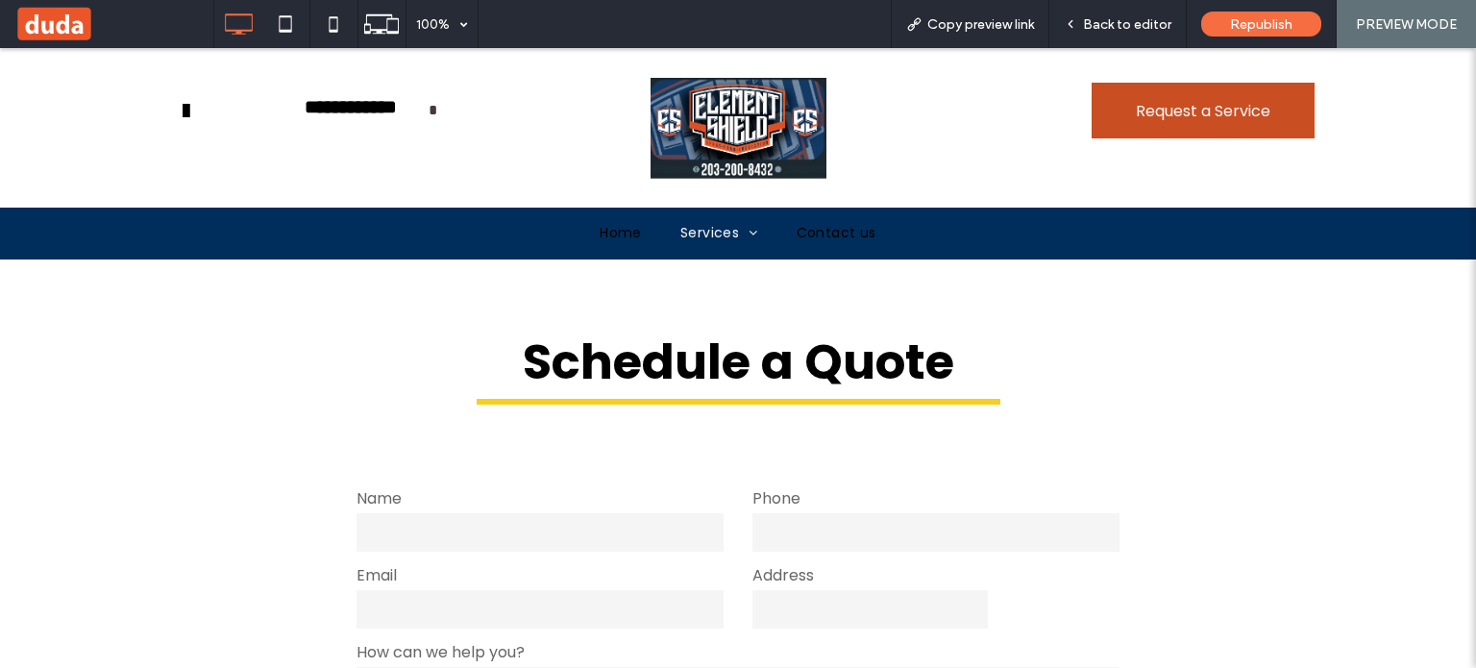
click at [622, 233] on span "Home" at bounding box center [621, 233] width 42 height 20
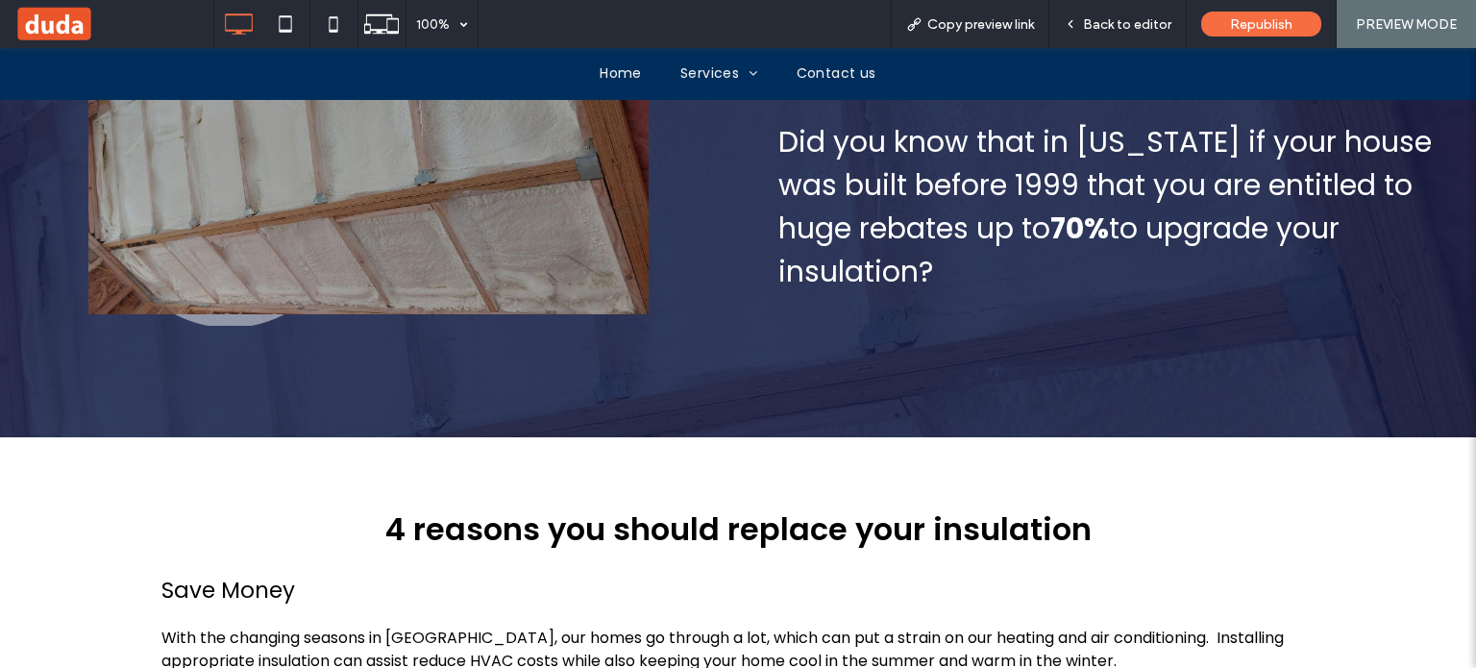
scroll to position [2690, 0]
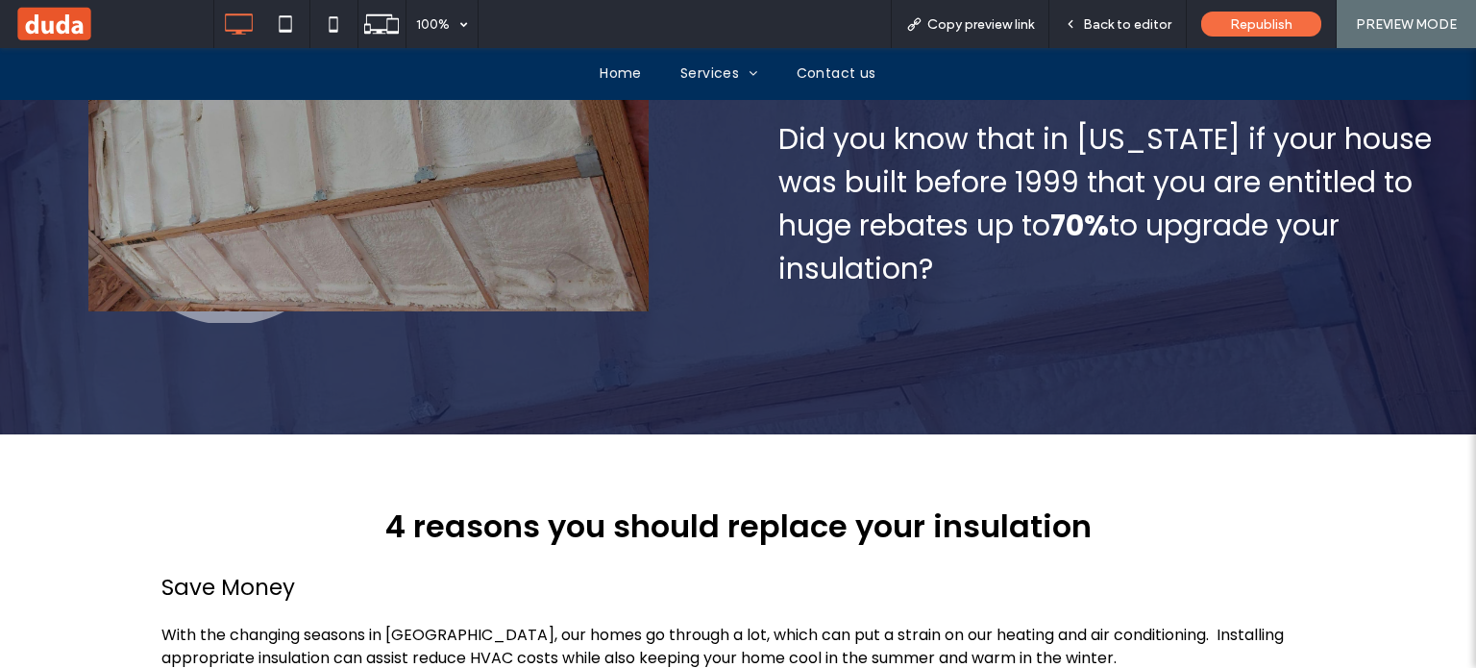
click at [96, 21] on span at bounding box center [113, 24] width 199 height 38
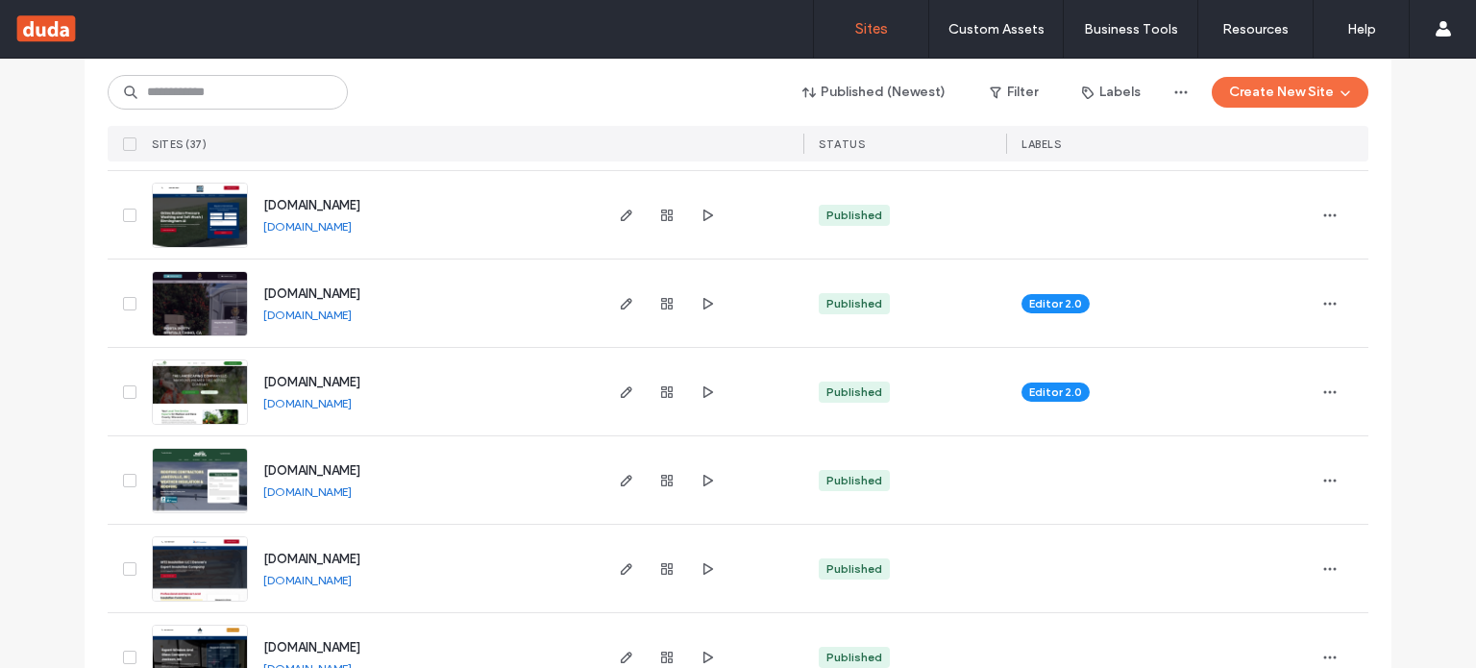
click at [352, 317] on link "[DOMAIN_NAME]" at bounding box center [307, 314] width 88 height 14
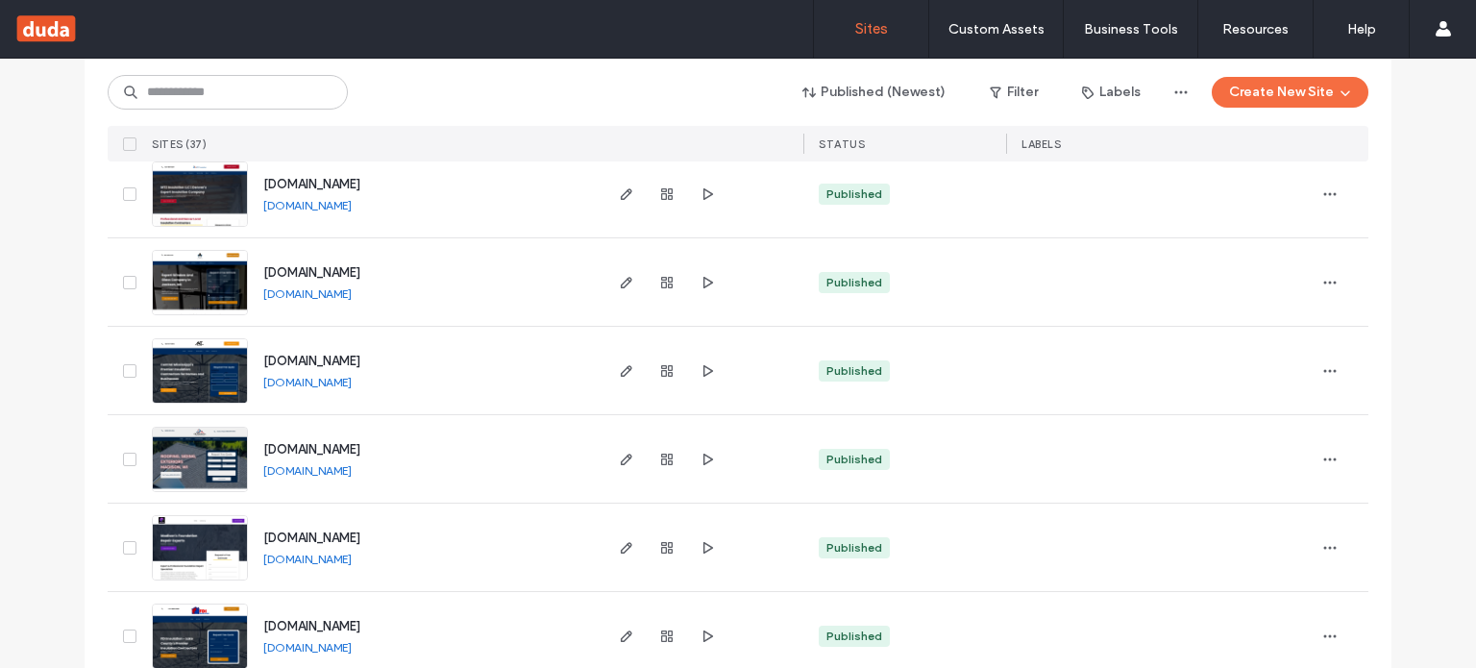
scroll to position [769, 0]
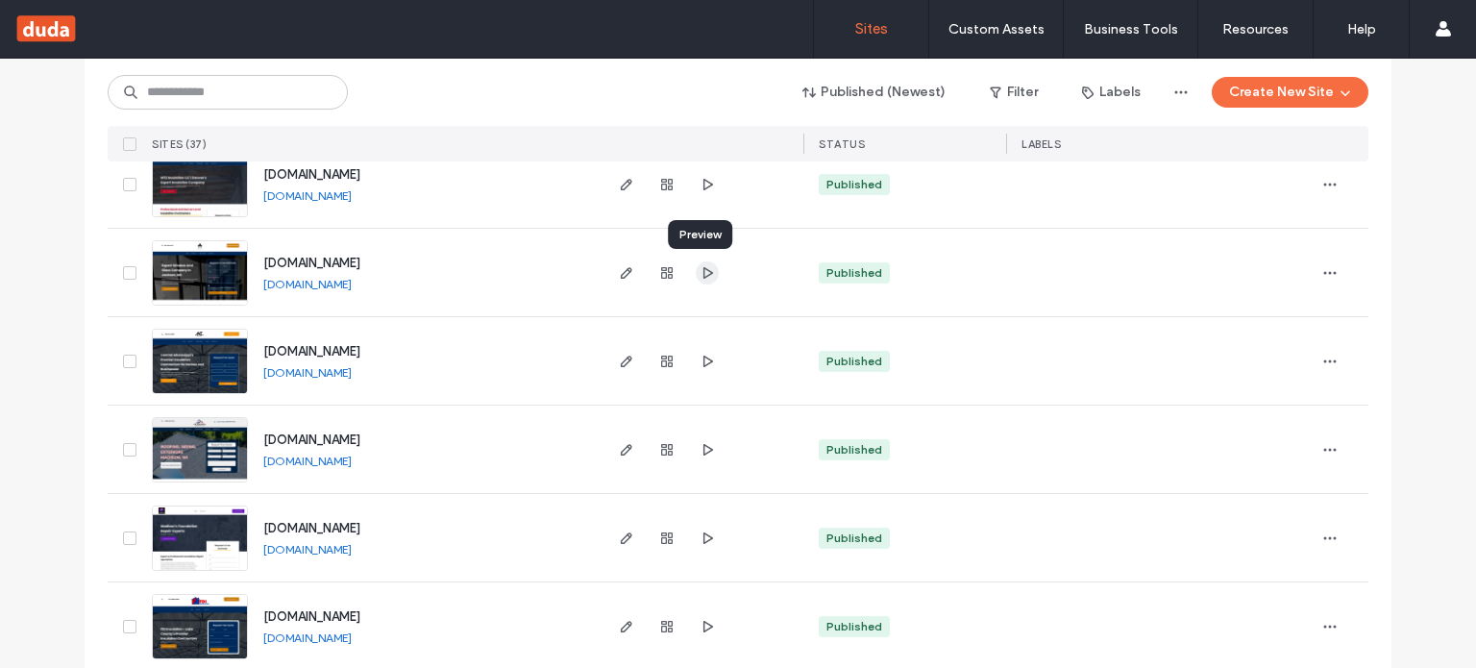
click at [703, 272] on icon "button" at bounding box center [706, 272] width 15 height 15
click at [327, 285] on link "[DOMAIN_NAME]" at bounding box center [307, 284] width 88 height 14
